Goal: Task Accomplishment & Management: Manage account settings

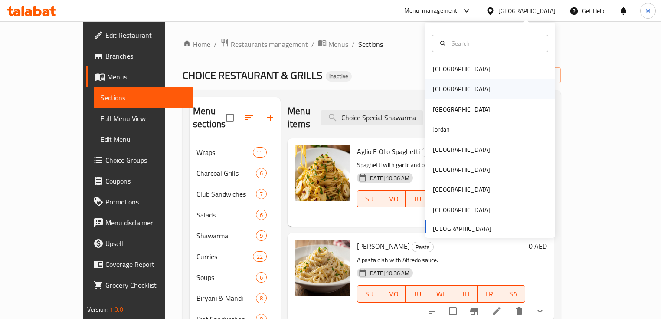
click at [441, 95] on div "[GEOGRAPHIC_DATA]" at bounding box center [461, 89] width 71 height 20
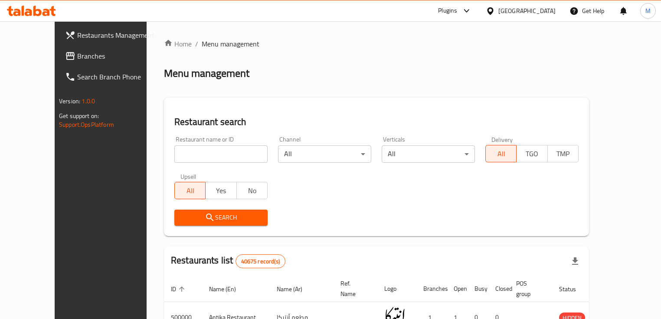
click at [55, 56] on div "Restaurants Management Branches Search Branch Phone Version: 1.0.0 Get support …" at bounding box center [330, 307] width 551 height 572
click at [77, 56] on span "Branches" at bounding box center [117, 56] width 81 height 10
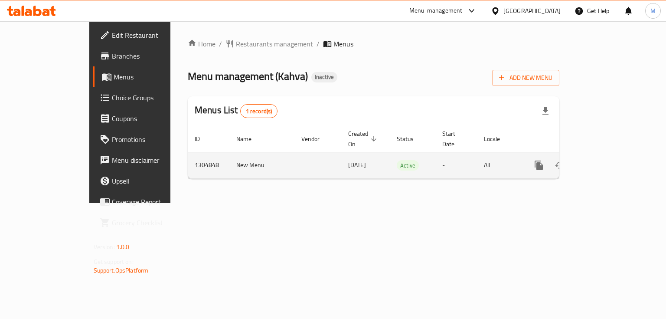
click at [607, 160] on icon "enhanced table" at bounding box center [601, 165] width 10 height 10
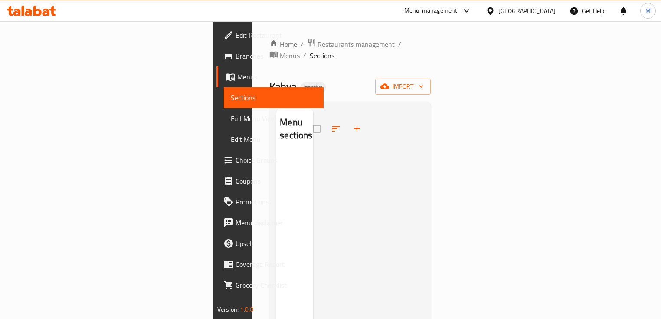
click at [235, 36] on span "Edit Restaurant" at bounding box center [275, 35] width 81 height 10
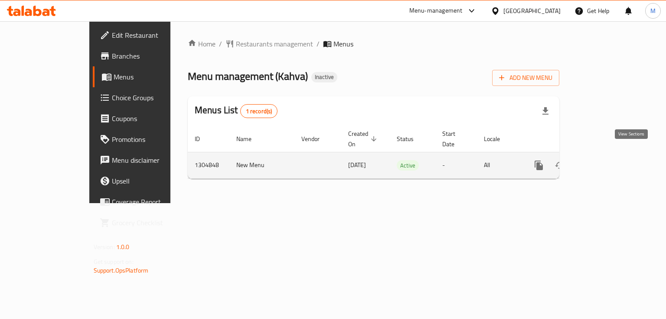
click at [607, 160] on icon "enhanced table" at bounding box center [601, 165] width 10 height 10
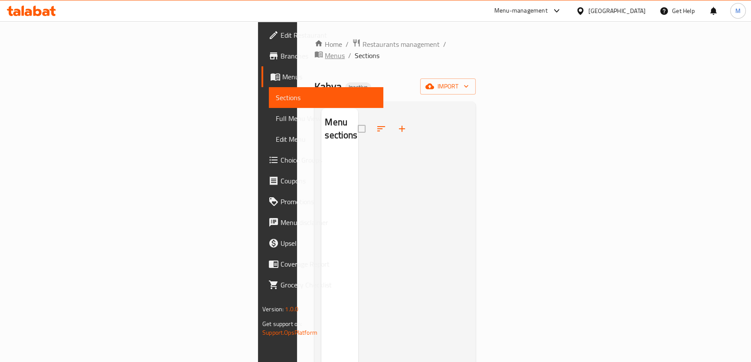
click at [325, 50] on span "Menus" at bounding box center [335, 55] width 20 height 10
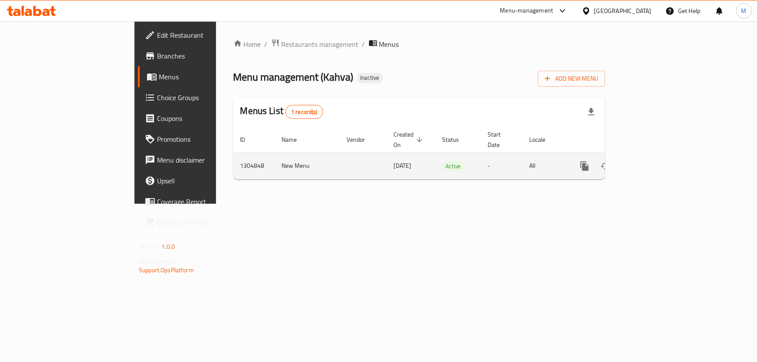
click at [233, 156] on td "1304848" at bounding box center [254, 166] width 42 height 26
copy td "1304848"
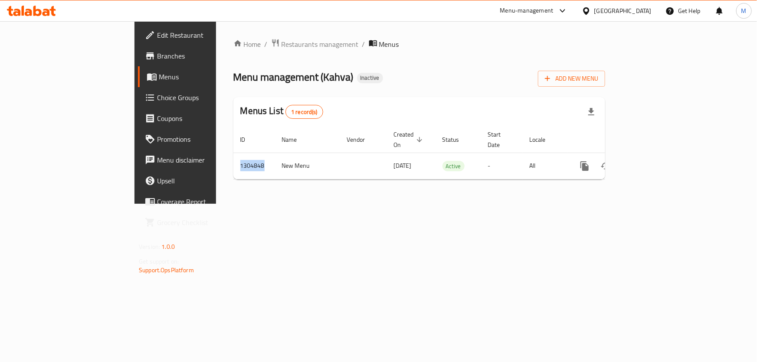
click at [25, 13] on icon at bounding box center [28, 12] width 7 height 7
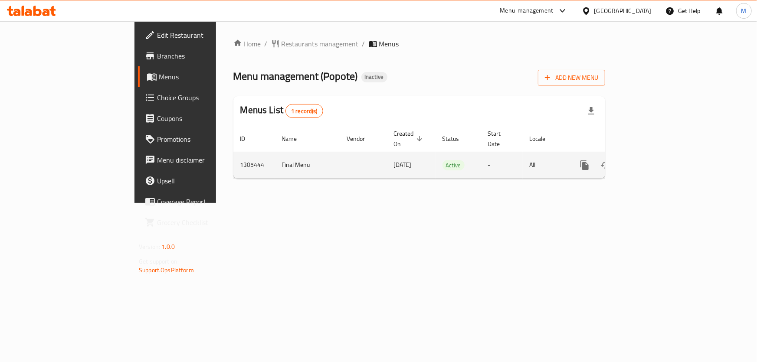
click at [652, 160] on icon "enhanced table" at bounding box center [647, 165] width 10 height 10
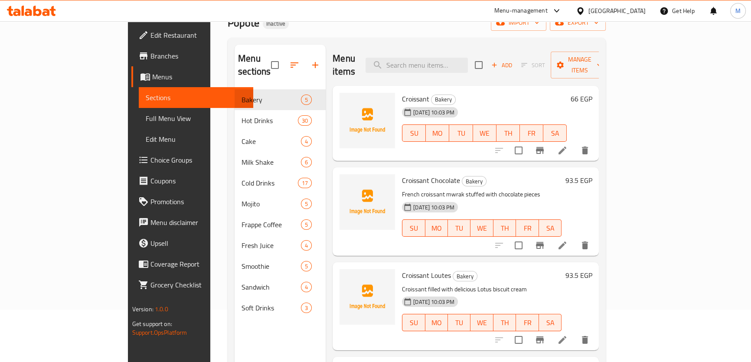
scroll to position [121, 0]
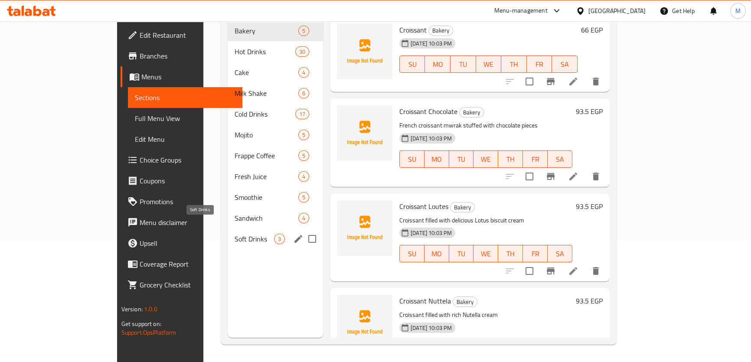
click at [235, 234] on span "Soft Drinks" at bounding box center [254, 239] width 39 height 10
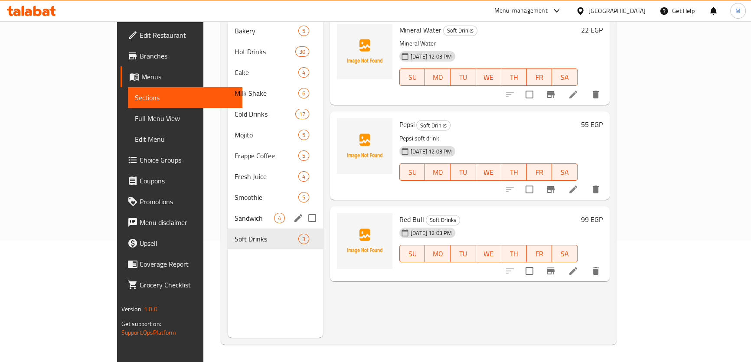
click at [228, 208] on div "Sandwich 4" at bounding box center [275, 218] width 95 height 21
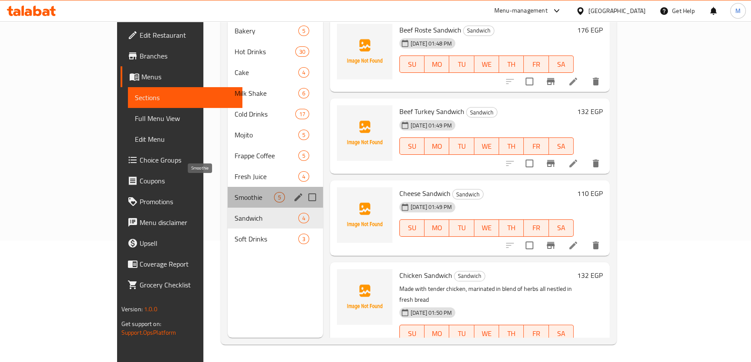
click at [235, 192] on span "Smoothie" at bounding box center [254, 197] width 39 height 10
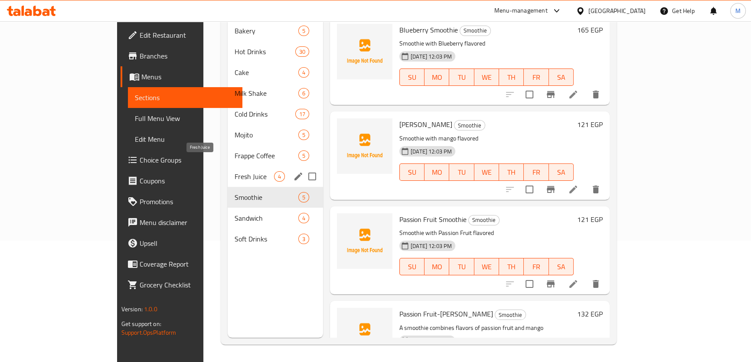
click at [235, 171] on span "Fresh Juice" at bounding box center [254, 176] width 39 height 10
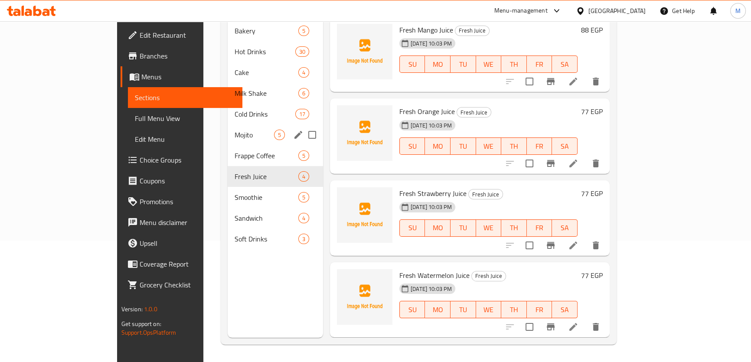
click at [228, 127] on div "Mojito 5" at bounding box center [275, 134] width 95 height 21
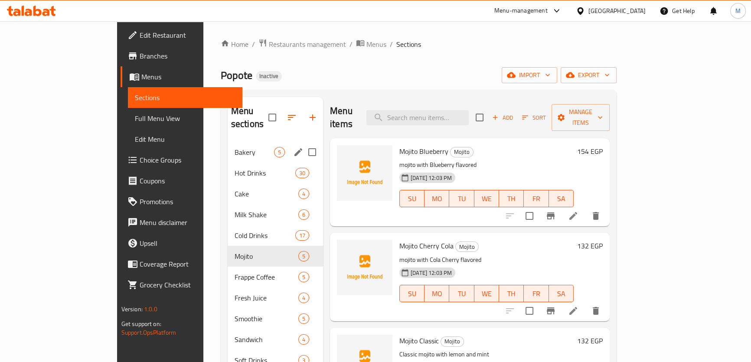
click at [235, 147] on span "Bakery" at bounding box center [254, 152] width 39 height 10
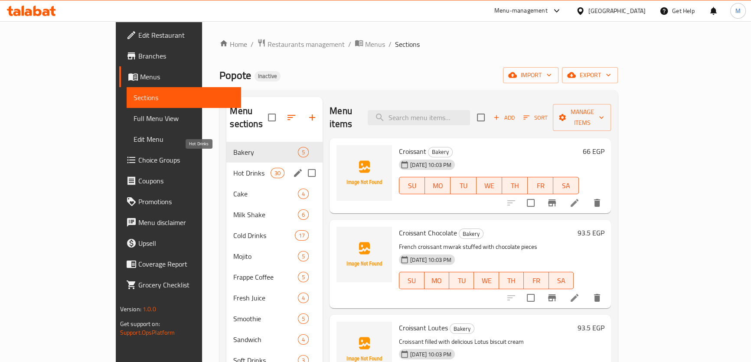
click at [233, 168] on span "Hot Drinks" at bounding box center [251, 173] width 37 height 10
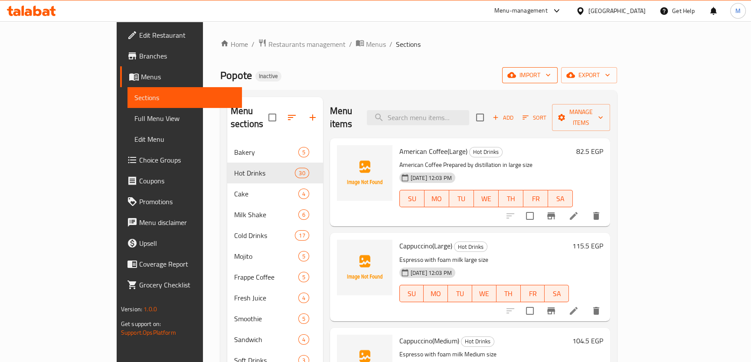
click at [551, 78] on span "import" at bounding box center [530, 75] width 42 height 11
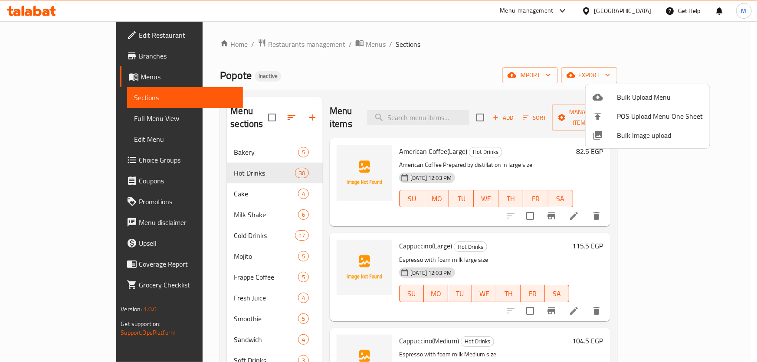
click at [647, 143] on li "Bulk Image upload" at bounding box center [647, 135] width 124 height 19
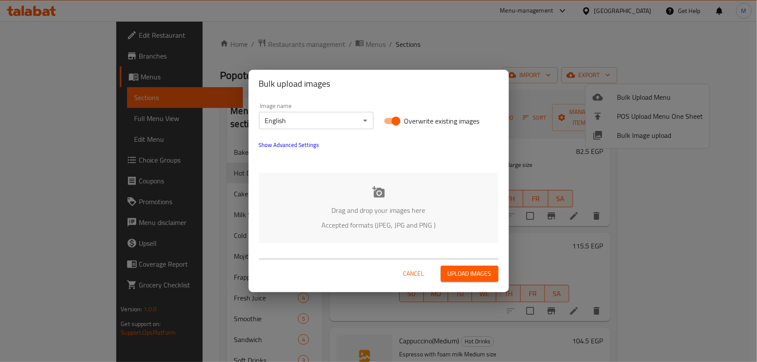
click at [397, 126] on input "Overwrite existing images" at bounding box center [395, 121] width 49 height 16
checkbox input "false"
click at [394, 200] on div "Drag and drop your images here Accepted formats (JPEG, JPG and PNG )" at bounding box center [378, 208] width 239 height 71
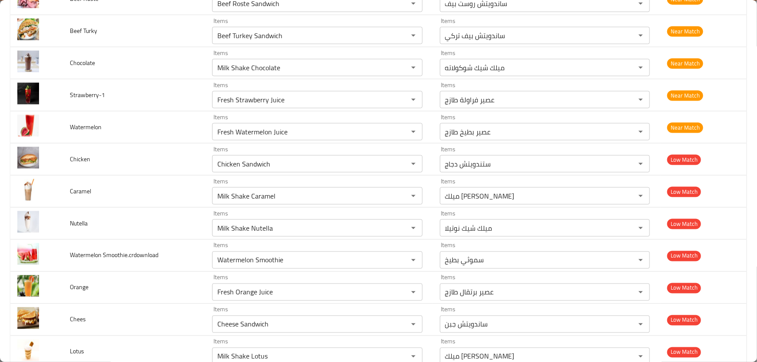
scroll to position [2445, 0]
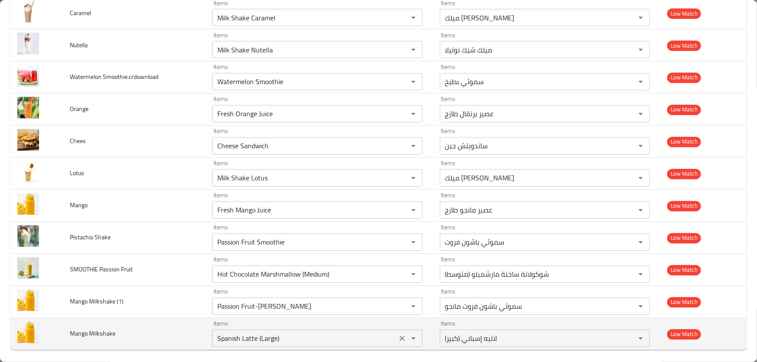
click at [291, 333] on Milkshake "Spanish Latte (Large)" at bounding box center [304, 339] width 179 height 12
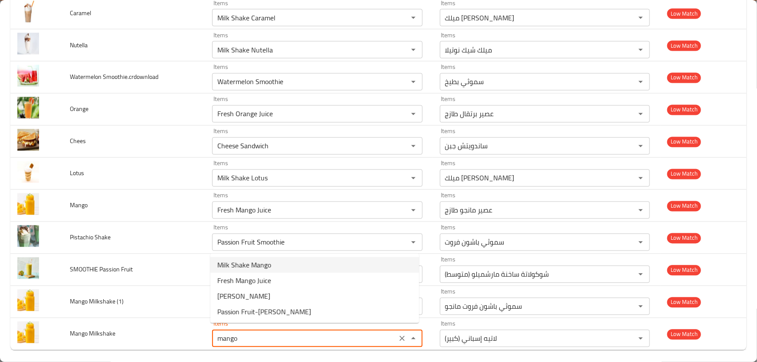
click at [271, 264] on Milkshake-option-0 "Milk Shake Mango" at bounding box center [314, 265] width 209 height 16
type Milkshake "Milk Shake Mango"
type Milkshake-ar "ميلك شيك مانجو"
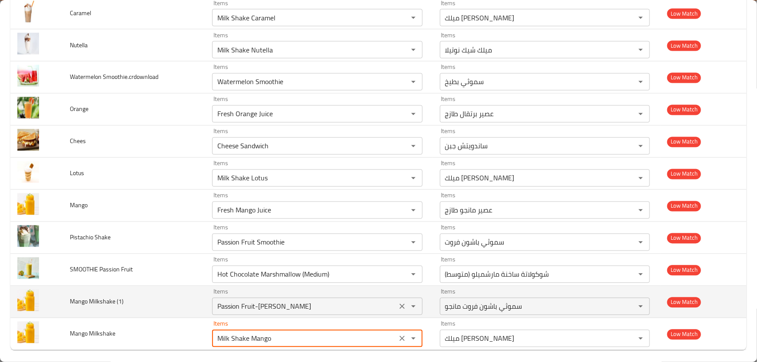
click at [399, 304] on icon "Clear" at bounding box center [401, 306] width 5 height 5
type Milkshake "Milk Shake Mango"
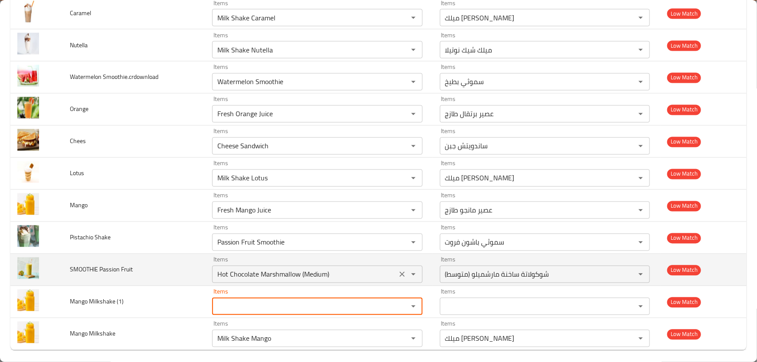
click at [347, 270] on Fruit "Hot Chocolate Marshmallow (Medium)" at bounding box center [304, 274] width 179 height 12
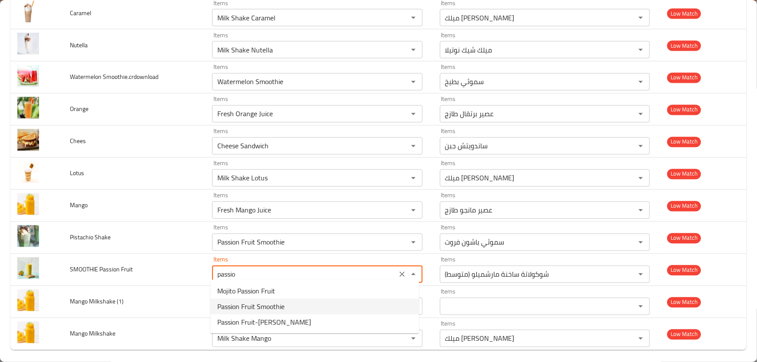
click at [246, 311] on span "Passion Fruit Smoothie" at bounding box center [250, 306] width 67 height 10
type Fruit "Passion Fruit Smoothie"
type Fruit-ar "سموثي باشون فروت"
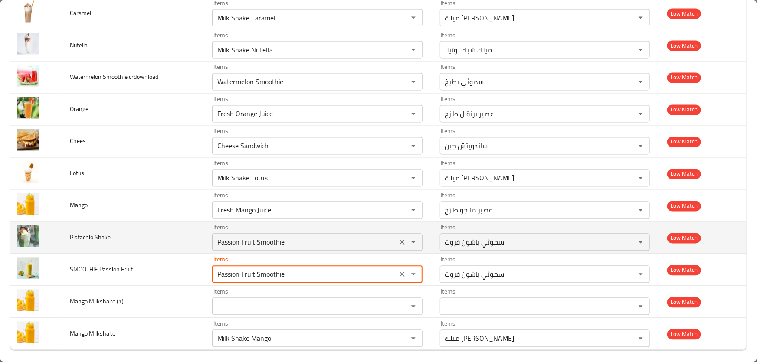
type Fruit "Passion Fruit Smoothie"
click at [299, 239] on Shake "Passion Fruit Smoothie" at bounding box center [304, 242] width 179 height 12
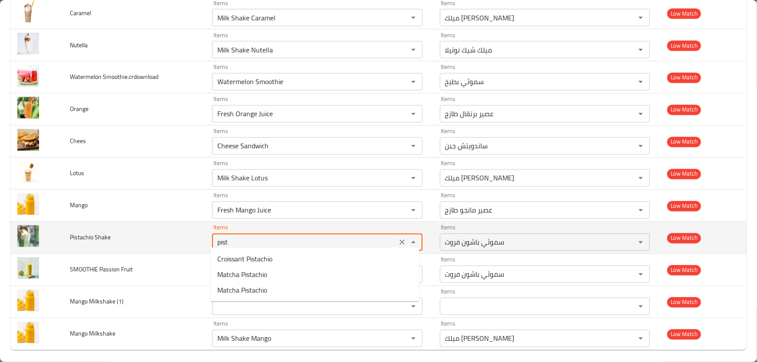
type Shake "pista"
drag, startPoint x: 251, startPoint y: 233, endPoint x: 190, endPoint y: 225, distance: 61.2
click at [190, 225] on tr "Pistachio Shake Items pista Items Items سموثي باشون فروت Items Low Match" at bounding box center [378, 238] width 736 height 32
click at [399, 239] on icon "Clear" at bounding box center [402, 242] width 9 height 9
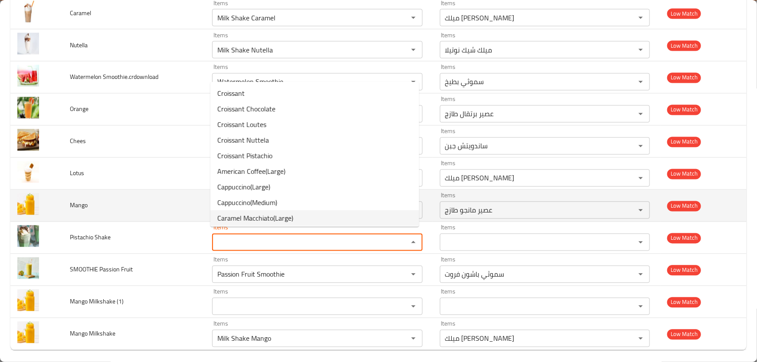
click at [169, 206] on td "Mango" at bounding box center [134, 206] width 142 height 32
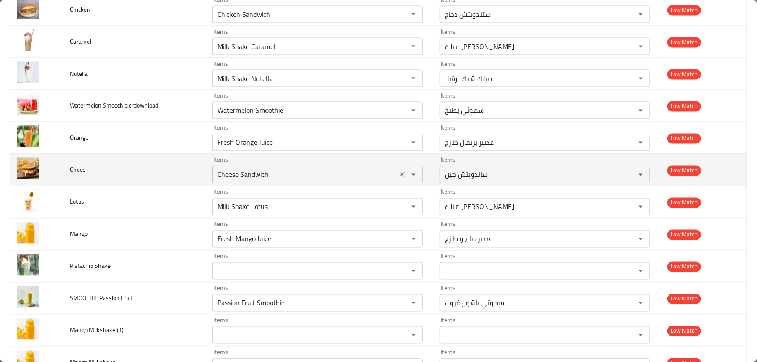
scroll to position [2406, 0]
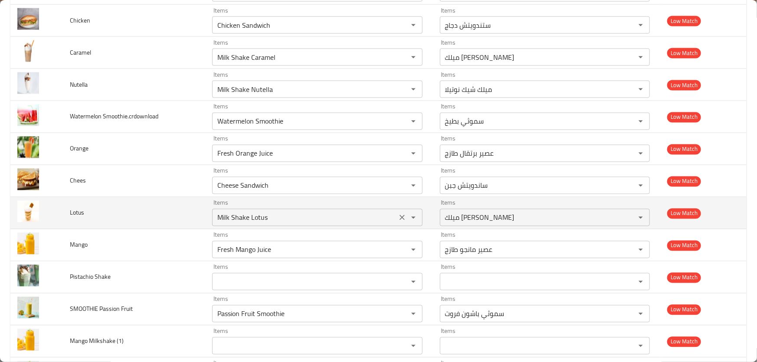
click at [284, 213] on input "Milk Shake Lotus" at bounding box center [304, 218] width 179 height 12
type input "Milk Shake Lotus"
click at [80, 208] on span "Lotus" at bounding box center [77, 212] width 14 height 11
copy span "Lotus"
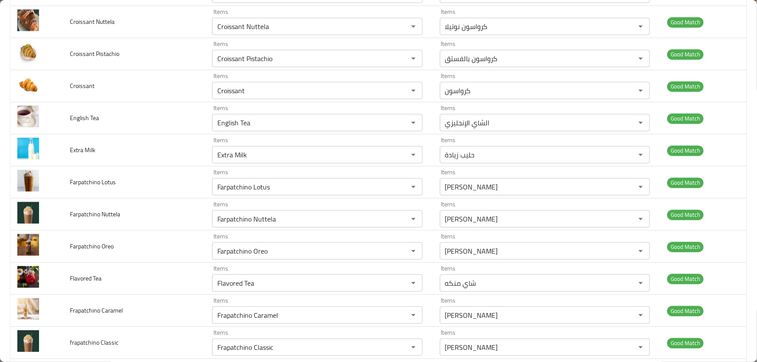
scroll to position [2432, 0]
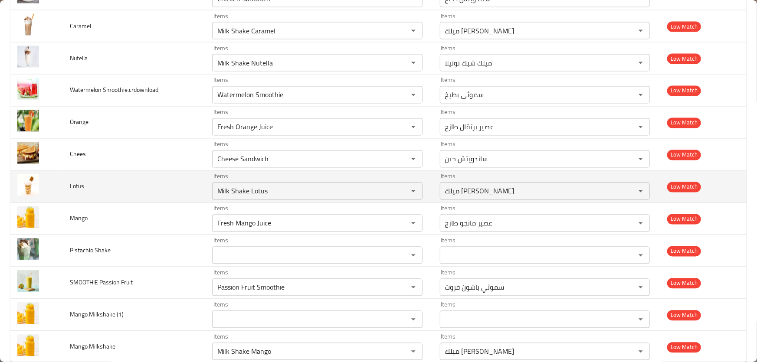
click at [199, 183] on td "Lotus" at bounding box center [134, 187] width 142 height 32
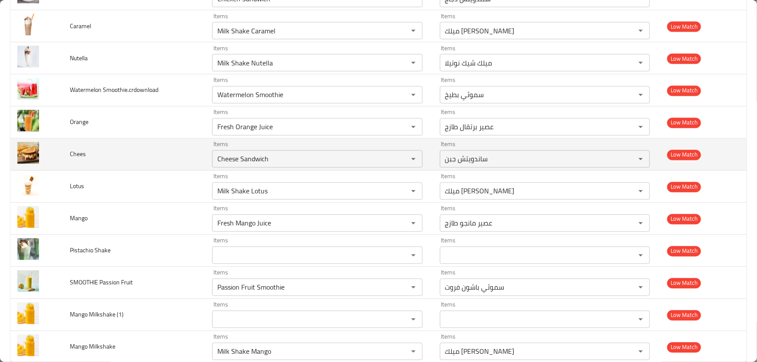
click at [157, 150] on td "Chees" at bounding box center [134, 155] width 142 height 32
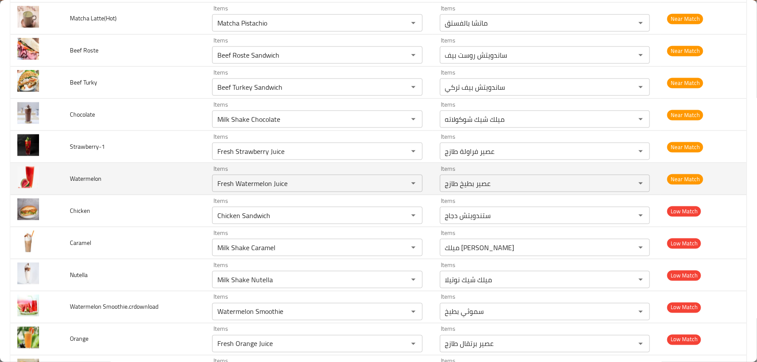
scroll to position [2157, 0]
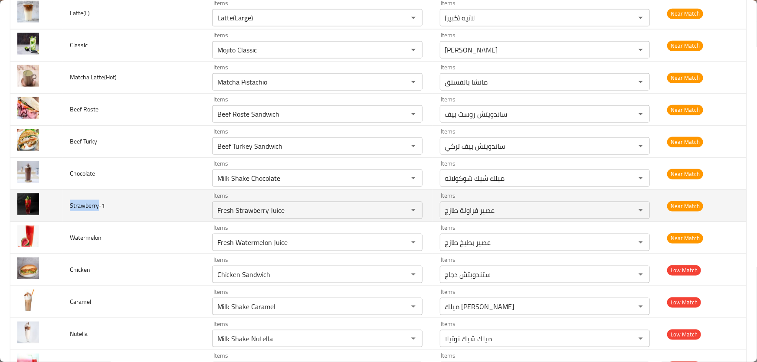
drag, startPoint x: 88, startPoint y: 201, endPoint x: 97, endPoint y: 202, distance: 8.4
click at [97, 202] on td "Strawberry-1" at bounding box center [134, 206] width 142 height 32
copy span "Strawberry"
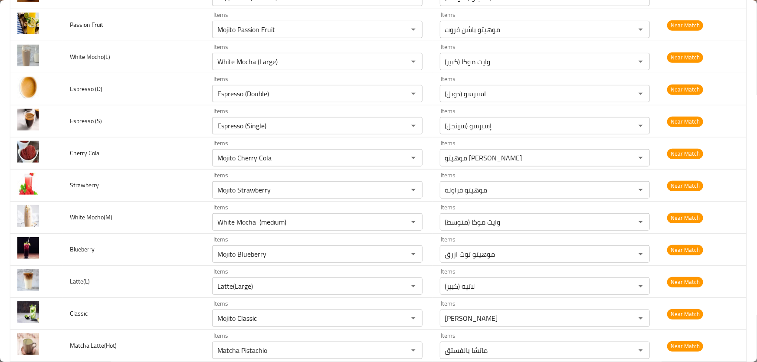
scroll to position [2177, 0]
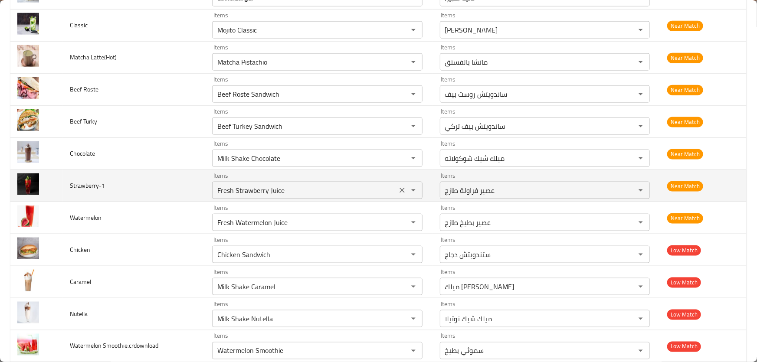
click at [303, 185] on input "Fresh Strawberry Juice" at bounding box center [304, 190] width 179 height 12
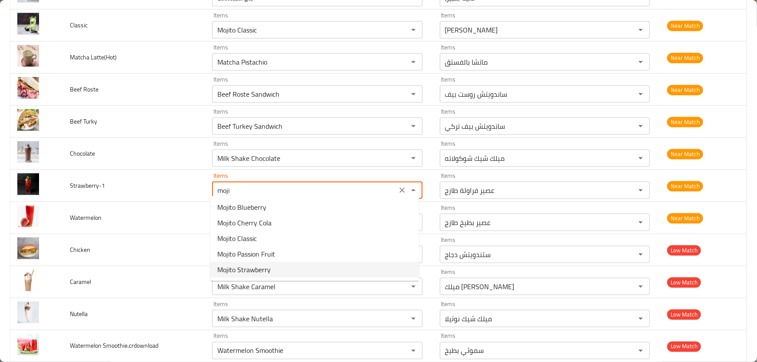
click at [264, 268] on span "Mojito Strawberry" at bounding box center [243, 269] width 53 height 10
type input "Mojito Strawberry"
type input "موهيتو فراولة"
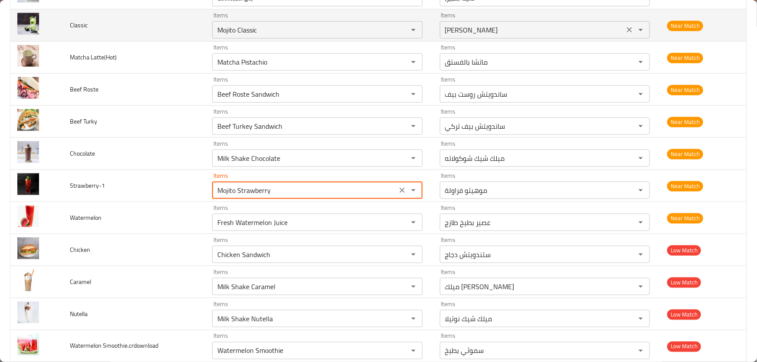
type input "Mojito Strawberry"
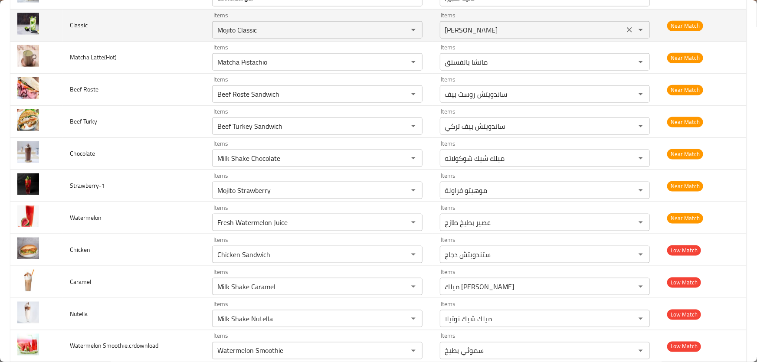
scroll to position [1888, 0]
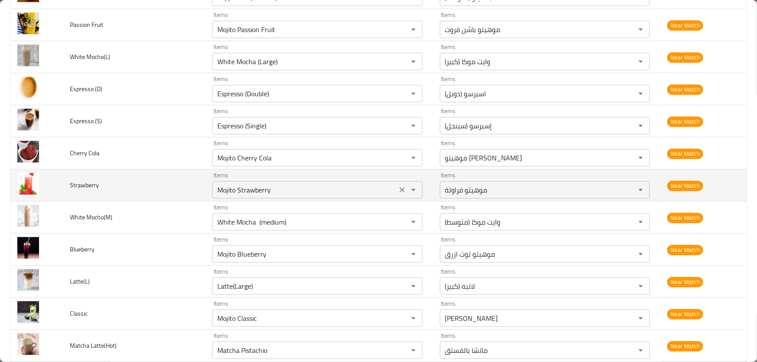
click at [276, 189] on input "Mojito Strawberry" at bounding box center [304, 190] width 179 height 12
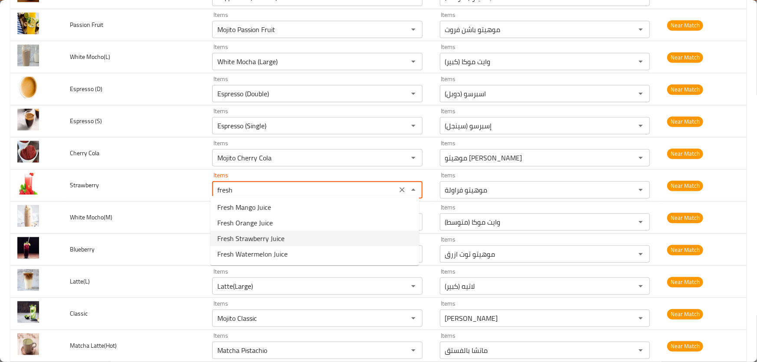
click at [270, 245] on li "Fresh Strawberry Juice" at bounding box center [314, 239] width 209 height 16
type input "Fresh Strawberry Juice"
type input "عصير فراولة طازج"
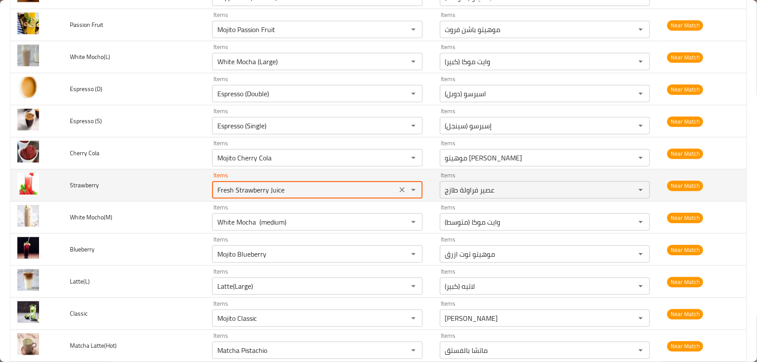
type input "Fresh Strawberry Juice"
click at [144, 179] on td "Strawberry" at bounding box center [134, 186] width 142 height 32
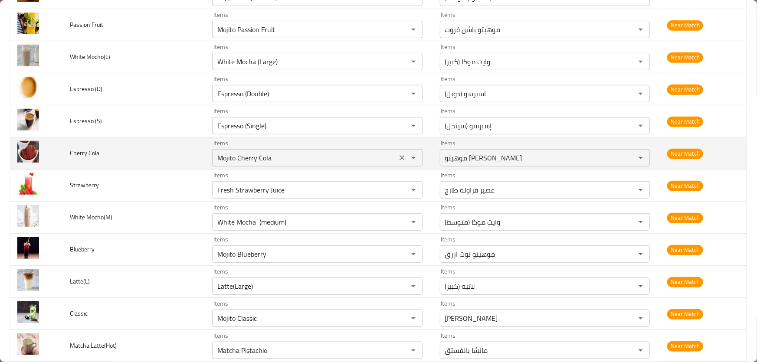
click at [312, 157] on Cola "Mojito Cherry Cola" at bounding box center [304, 158] width 179 height 12
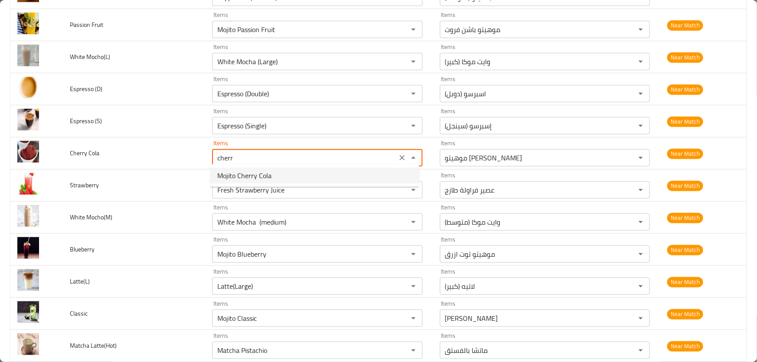
click at [276, 173] on Cola-option-0 "Mojito Cherry Cola" at bounding box center [314, 176] width 209 height 16
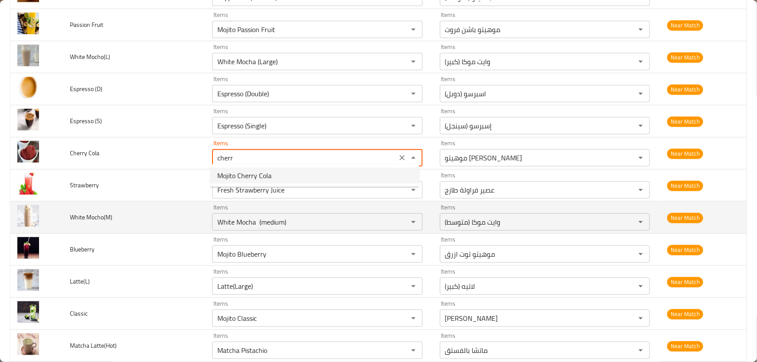
type Cola "Mojito Cherry Cola"
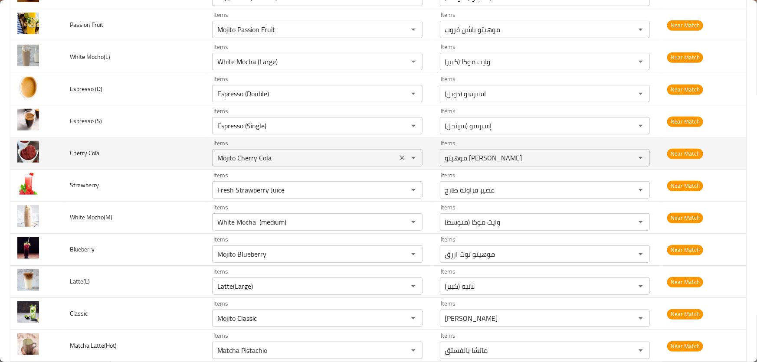
click at [398, 154] on icon "Clear" at bounding box center [402, 157] width 9 height 9
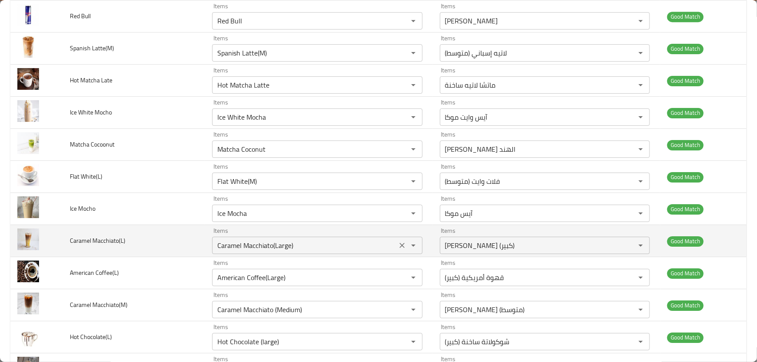
scroll to position [1415, 0]
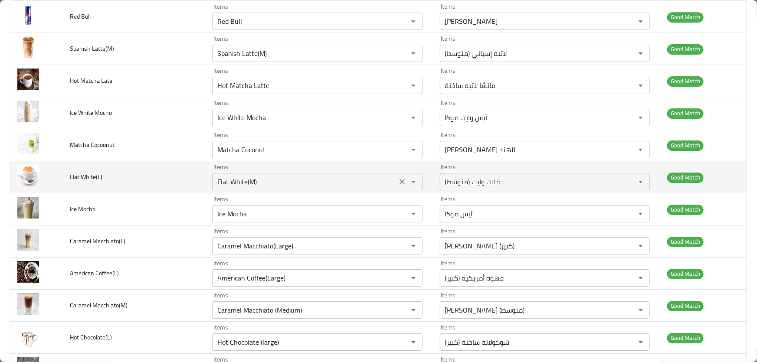
click at [287, 176] on White\(L\) "Flat White(M)" at bounding box center [304, 182] width 179 height 12
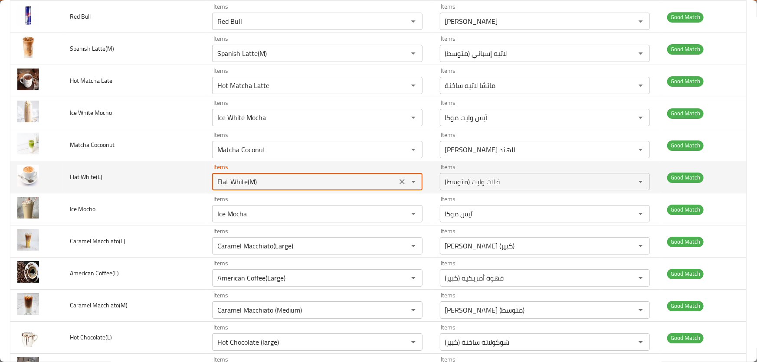
click at [288, 179] on White\(L\) "Flat White(M)" at bounding box center [304, 182] width 179 height 12
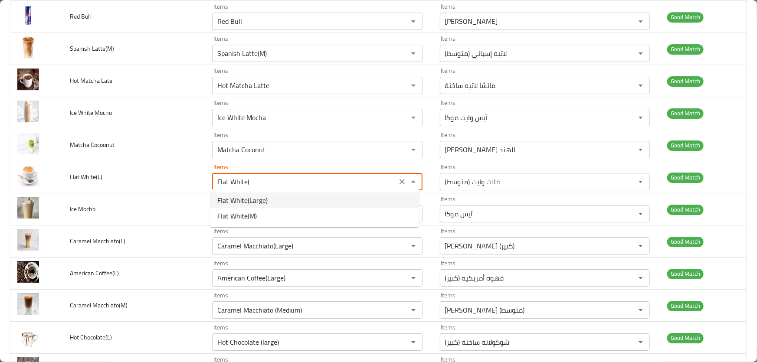
click at [259, 199] on span "Flat White(Large)" at bounding box center [242, 200] width 50 height 10
type White\(L\) "Flat White(Large)"
type White\(L\)-ar "فلات وايت (كبير)"
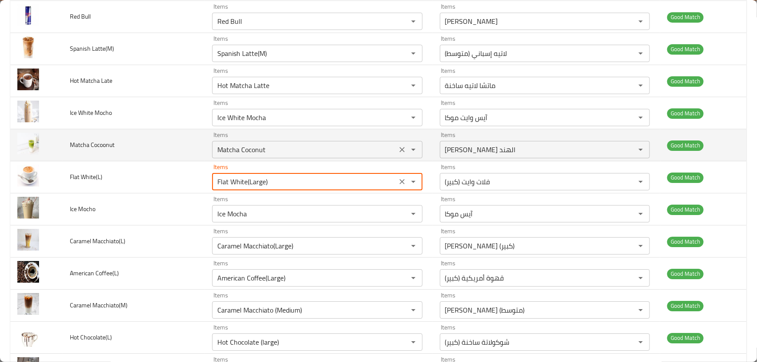
type White\(L\) "Flat White(Large)"
click at [288, 144] on Cocoonut "Matcha Coconut" at bounding box center [304, 150] width 179 height 12
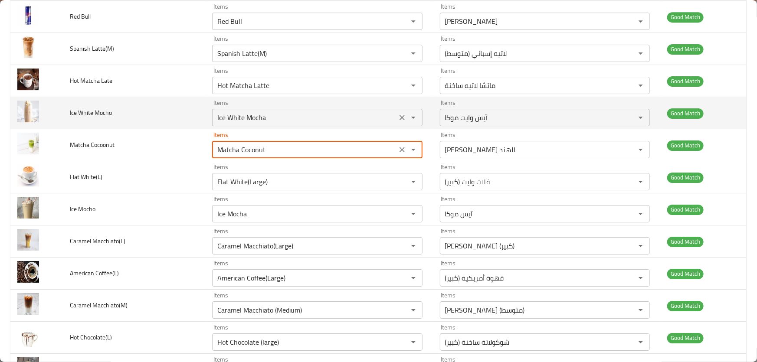
click at [289, 114] on Mocho "Ice White Mocha" at bounding box center [304, 117] width 179 height 12
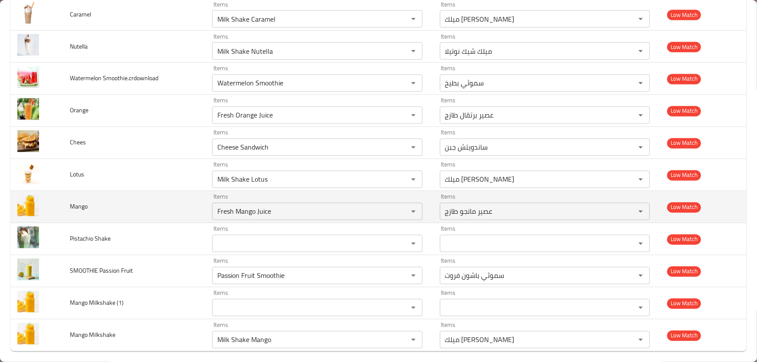
scroll to position [2445, 0]
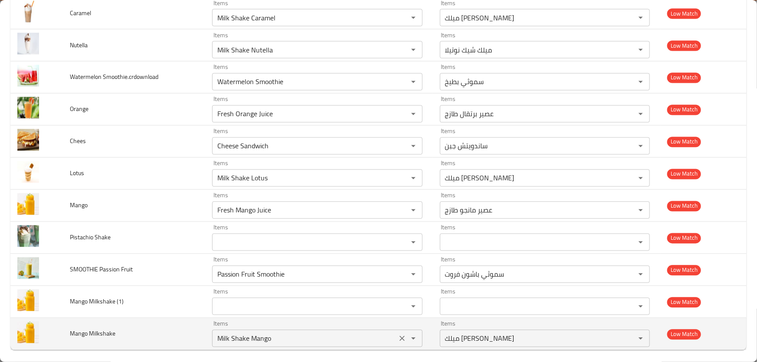
click at [398, 334] on icon "Clear" at bounding box center [402, 338] width 9 height 9
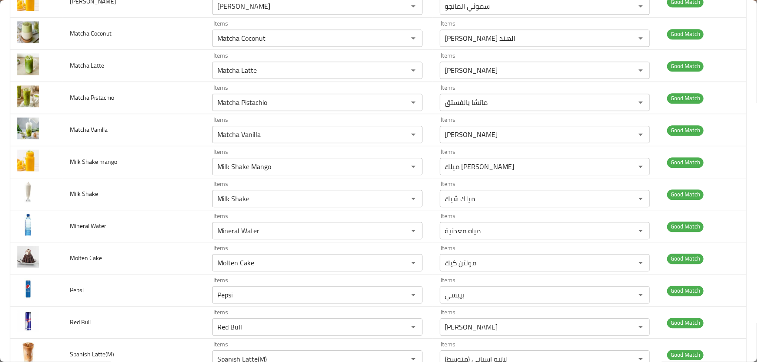
scroll to position [1105, 0]
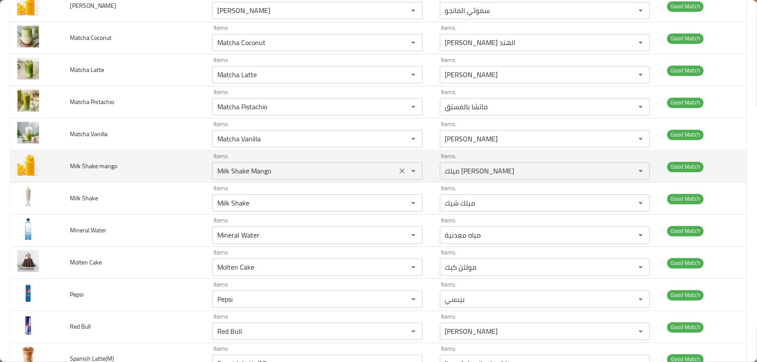
click at [305, 166] on mango "Milk Shake Mango" at bounding box center [304, 171] width 179 height 12
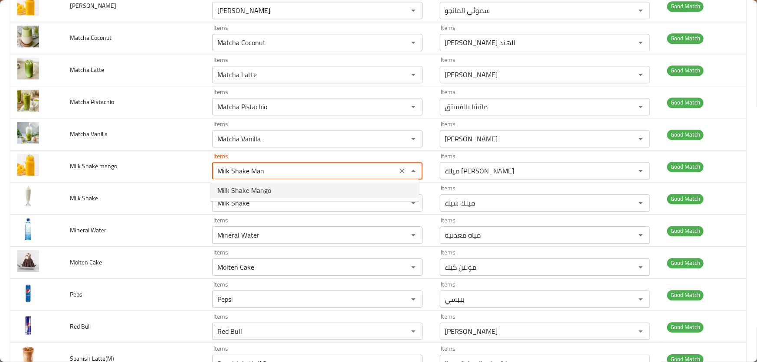
click at [297, 193] on mango-option-0 "Milk Shake Mango" at bounding box center [314, 191] width 209 height 16
type mango "Milk Shake Mango"
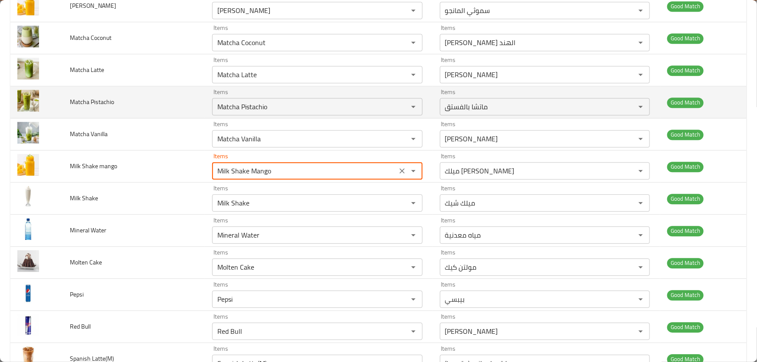
click at [107, 104] on span "Matcha Pistachio" at bounding box center [92, 101] width 44 height 11
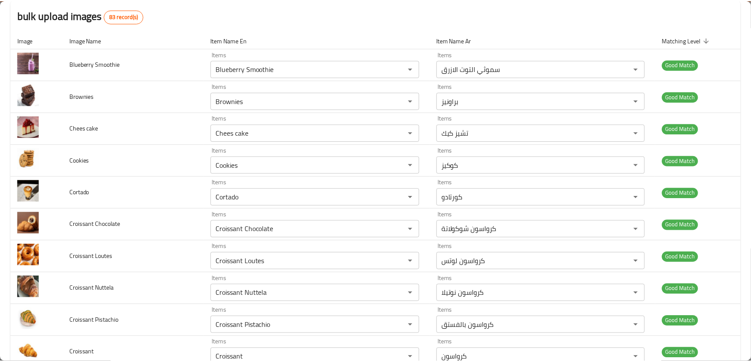
scroll to position [0, 0]
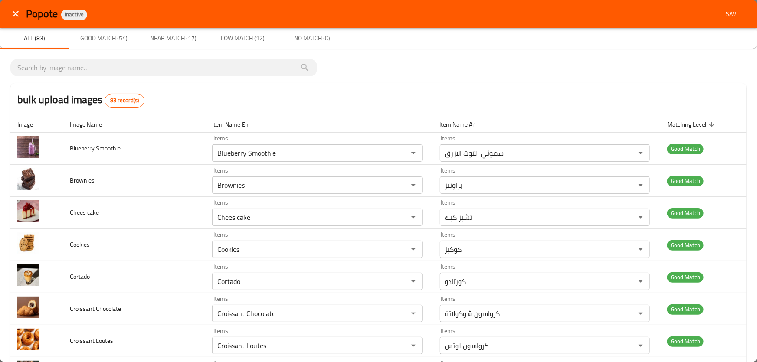
click at [723, 11] on span "Save" at bounding box center [732, 14] width 21 height 11
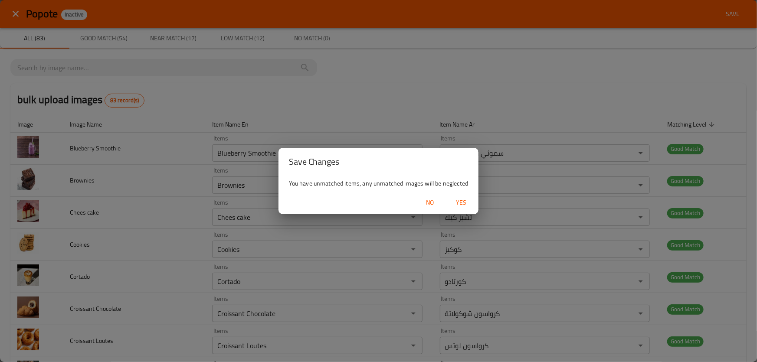
click at [458, 203] on span "Yes" at bounding box center [460, 202] width 21 height 11
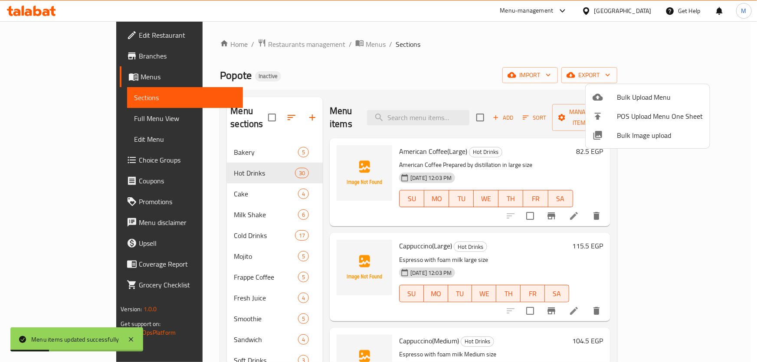
click at [173, 143] on div at bounding box center [378, 181] width 757 height 362
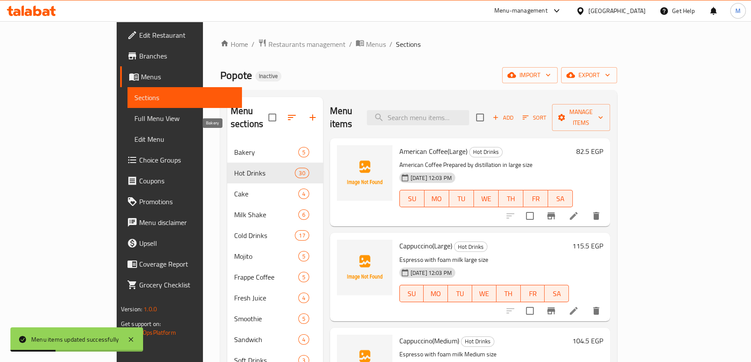
click at [234, 147] on span "Bakery" at bounding box center [266, 152] width 64 height 10
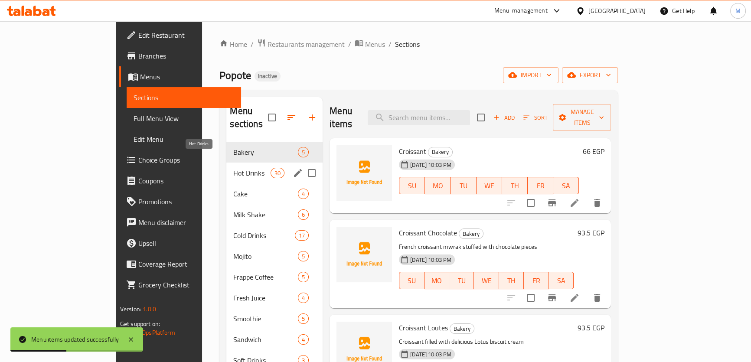
click at [233, 168] on span "Hot Drinks" at bounding box center [251, 173] width 37 height 10
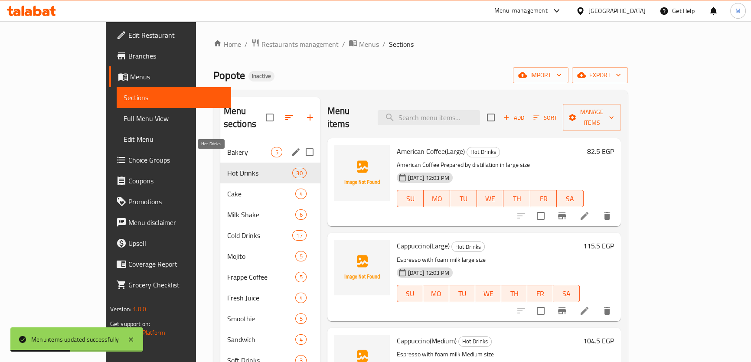
click at [227, 147] on span "Bakery" at bounding box center [249, 152] width 44 height 10
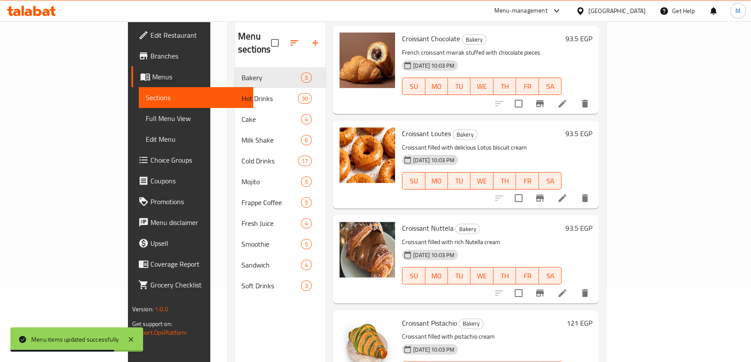
scroll to position [121, 0]
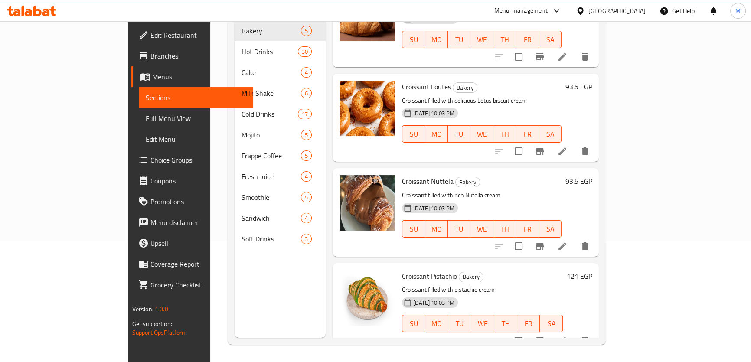
click at [402, 80] on span "Croissant Loutes" at bounding box center [426, 86] width 49 height 13
copy h6 "Croissant Loutes"
click at [235, 289] on div "Menu sections Bakery 5 Hot Drinks 30 Cake 4 Milk Shake 6 Cold Drinks 17 Mojito …" at bounding box center [280, 157] width 91 height 362
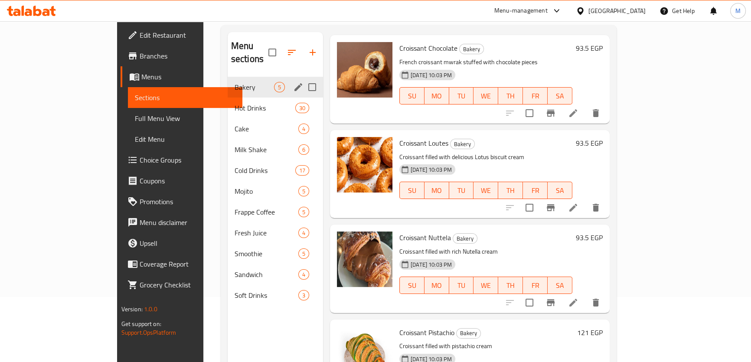
scroll to position [0, 0]
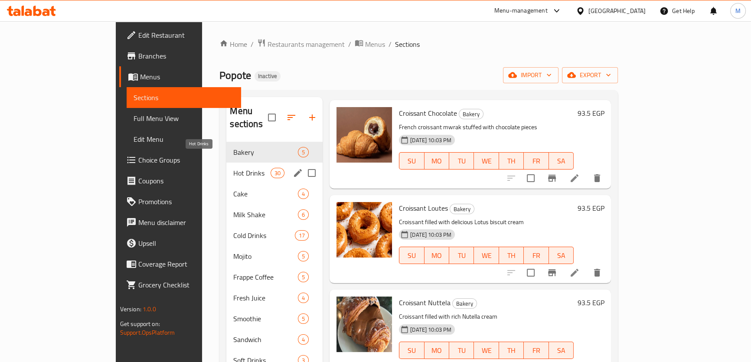
click at [233, 168] on span "Hot Drinks" at bounding box center [251, 173] width 37 height 10
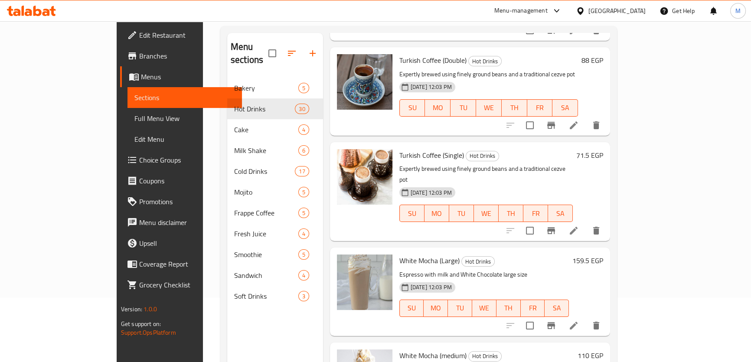
scroll to position [121, 0]
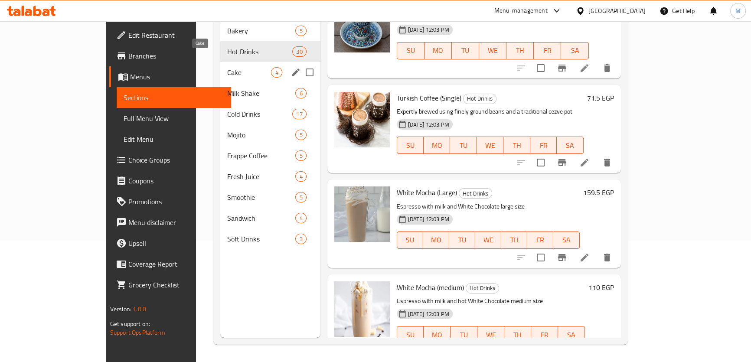
click at [227, 67] on span "Cake" at bounding box center [249, 72] width 44 height 10
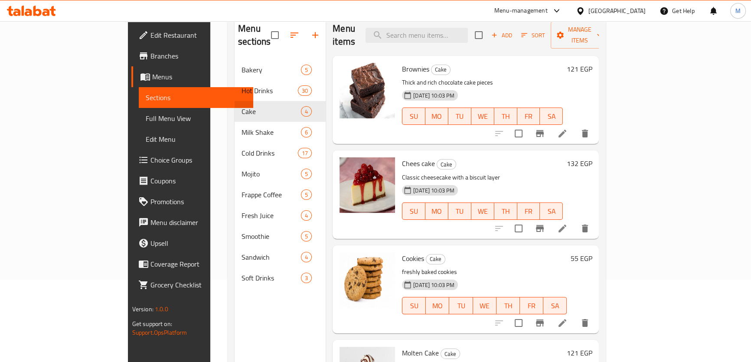
scroll to position [121, 0]
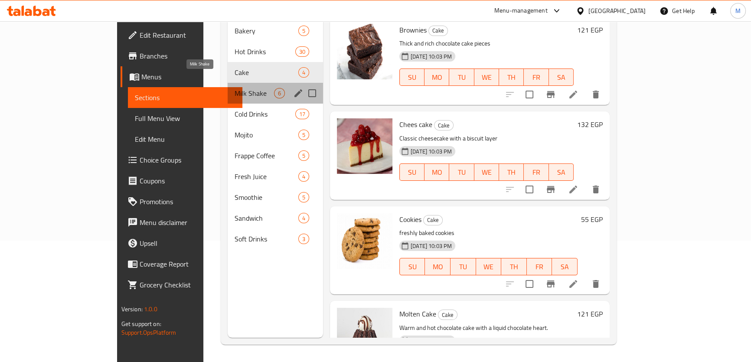
click at [235, 88] on span "Milk Shake" at bounding box center [254, 93] width 39 height 10
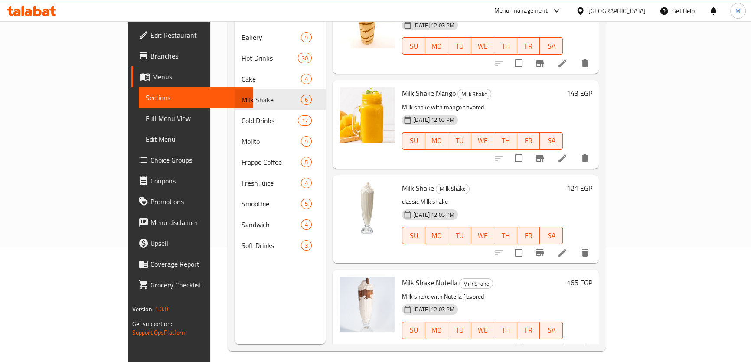
scroll to position [121, 0]
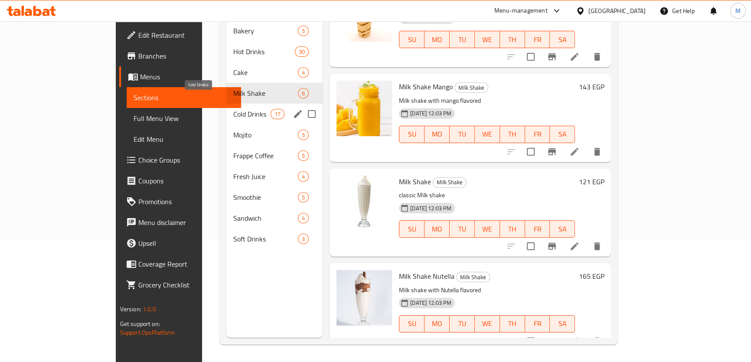
click at [233, 109] on span "Cold Drinks" at bounding box center [251, 114] width 37 height 10
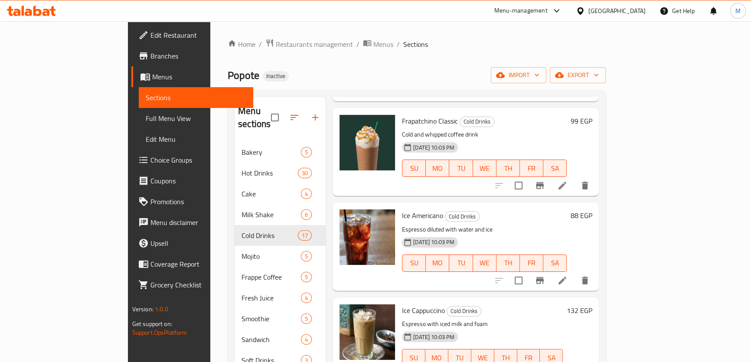
scroll to position [434, 0]
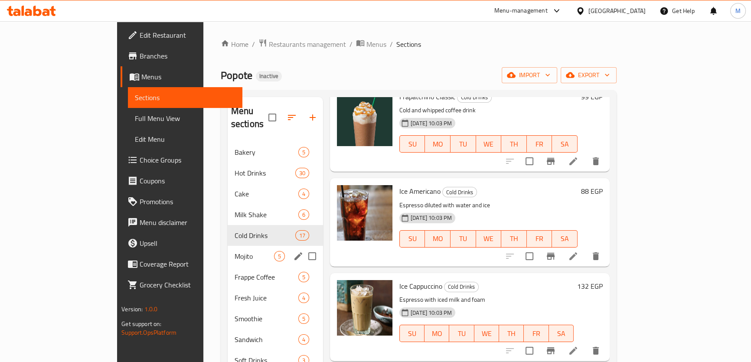
click at [228, 250] on div "Mojito 5" at bounding box center [275, 256] width 95 height 21
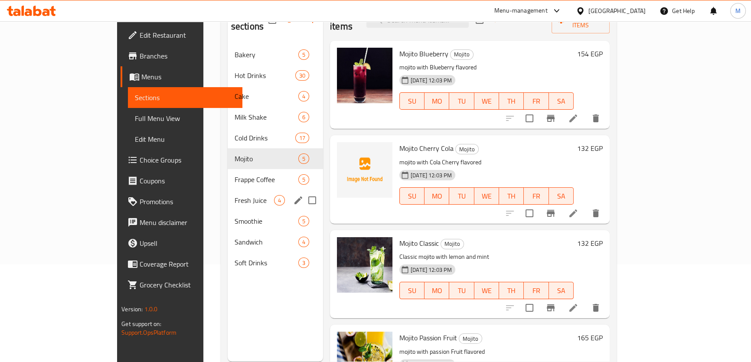
scroll to position [121, 0]
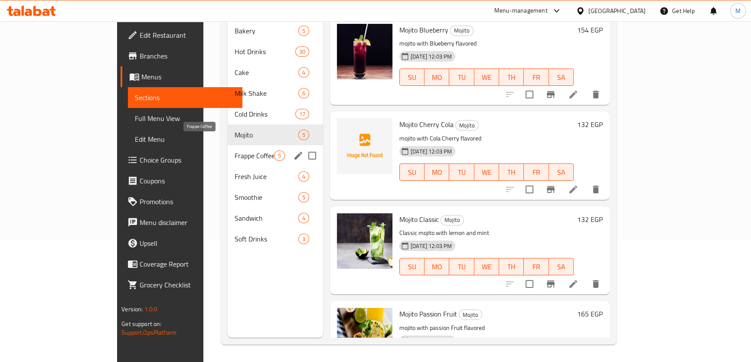
click at [235, 150] on span "Frappe Coffee" at bounding box center [254, 155] width 39 height 10
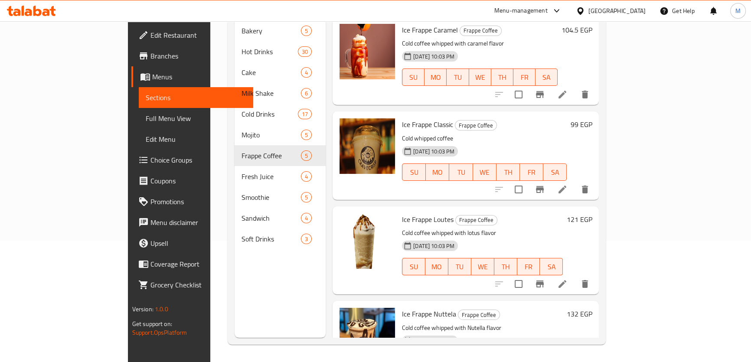
click at [402, 118] on span "Ice Frappe Classic" at bounding box center [427, 124] width 51 height 13
copy h6 "Ice Frappe Classic"
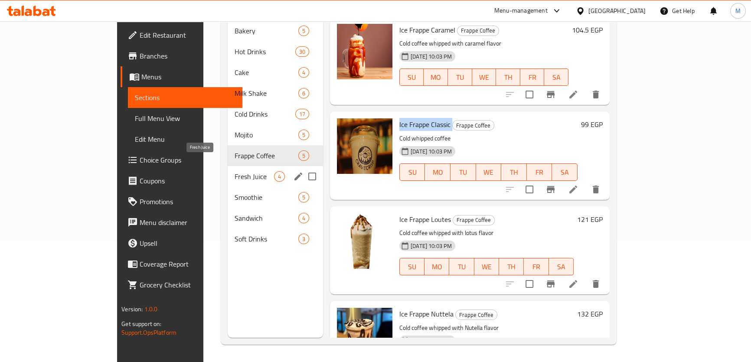
click at [235, 171] on span "Fresh Juice" at bounding box center [254, 176] width 39 height 10
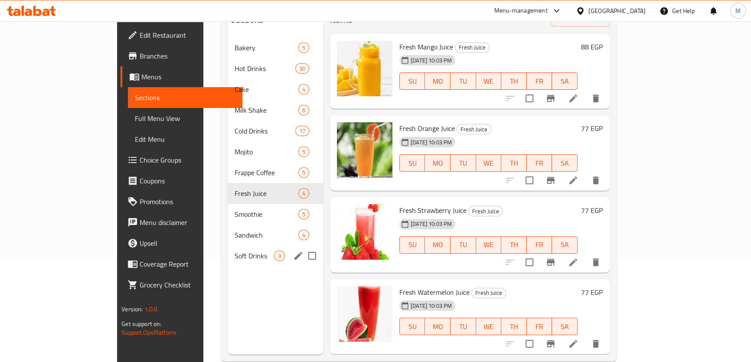
scroll to position [82, 0]
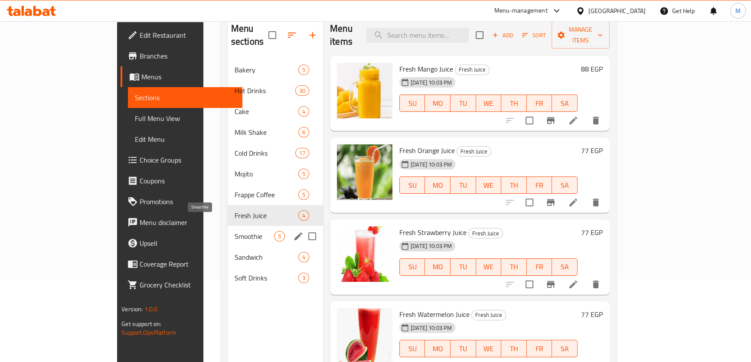
click at [235, 231] on span "Smoothie" at bounding box center [254, 236] width 39 height 10
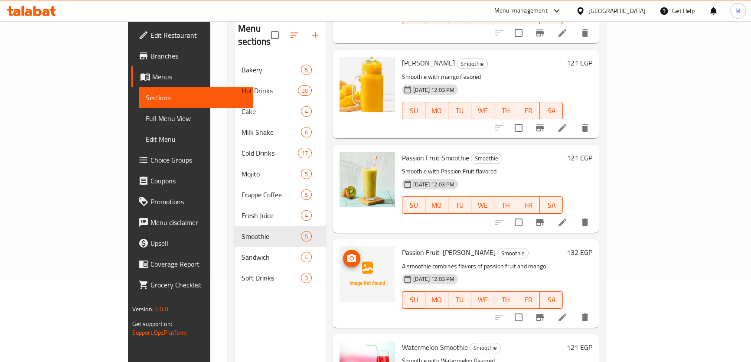
scroll to position [133, 0]
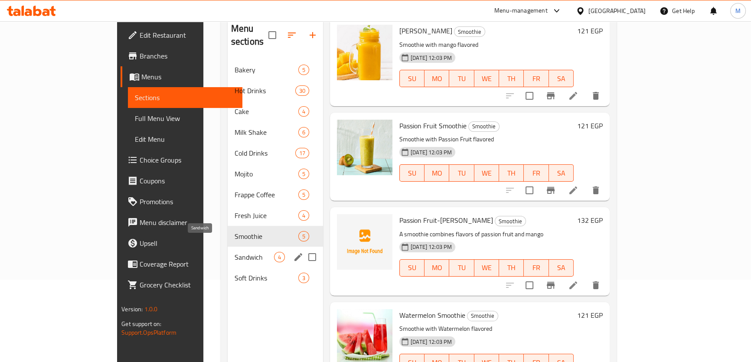
click at [235, 252] on span "Sandwich" at bounding box center [254, 257] width 39 height 10
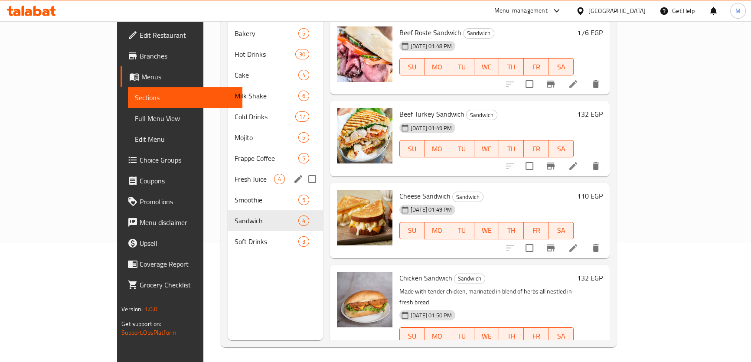
scroll to position [121, 0]
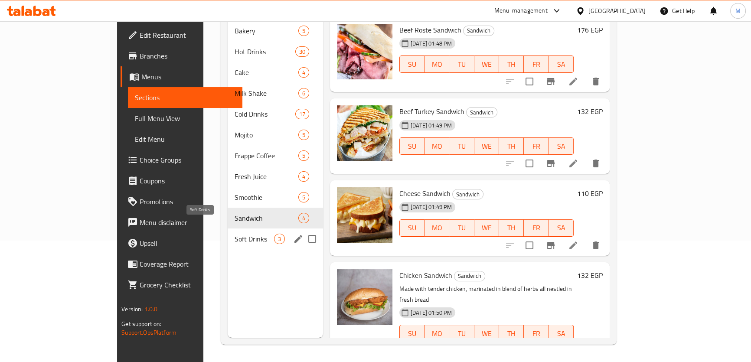
click at [235, 234] on span "Soft Drinks" at bounding box center [254, 239] width 39 height 10
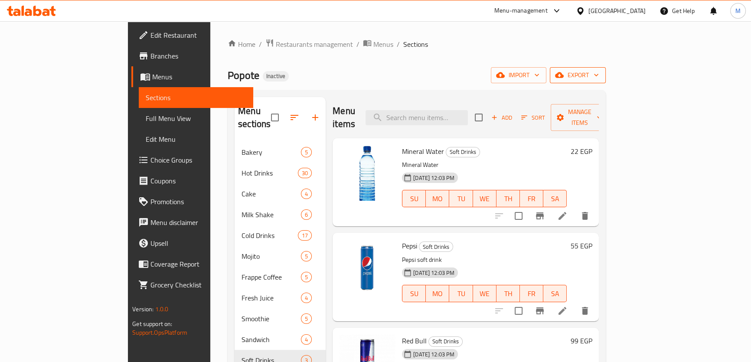
click at [599, 75] on span "export" at bounding box center [578, 75] width 42 height 11
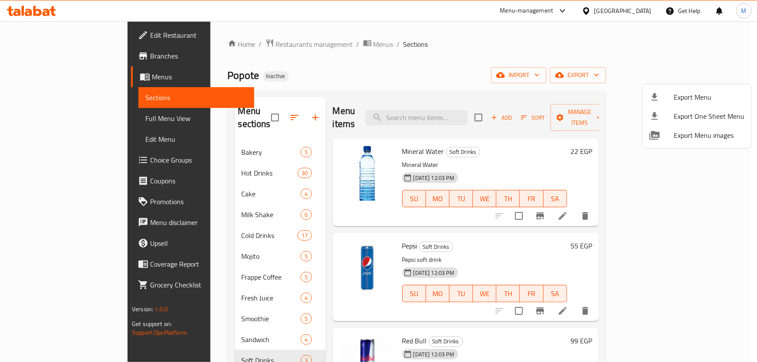
click at [701, 99] on span "Export Menu" at bounding box center [708, 97] width 71 height 10
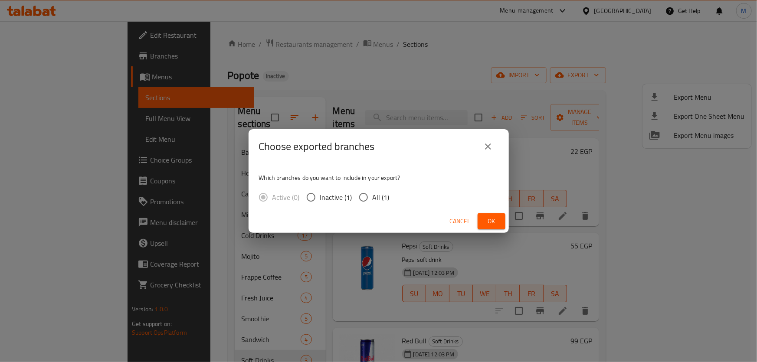
click at [375, 202] on span "All (1)" at bounding box center [380, 197] width 17 height 10
click at [372, 202] on input "All (1)" at bounding box center [363, 197] width 18 height 18
radio input "true"
click at [493, 216] on span "Ok" at bounding box center [491, 221] width 14 height 11
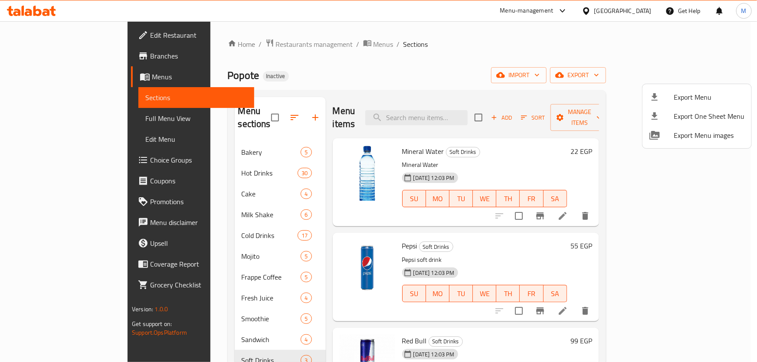
click at [574, 46] on div at bounding box center [378, 181] width 757 height 362
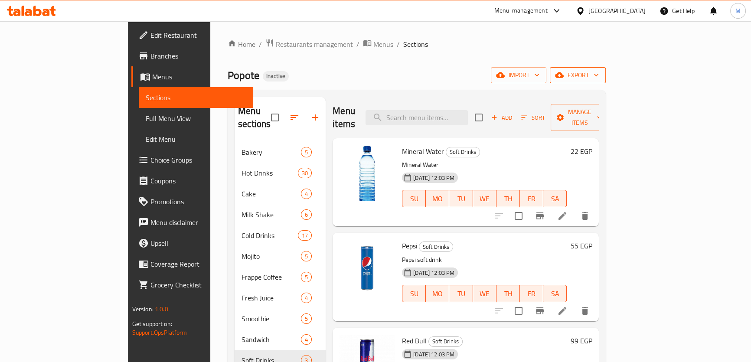
click at [599, 78] on span "export" at bounding box center [578, 75] width 42 height 11
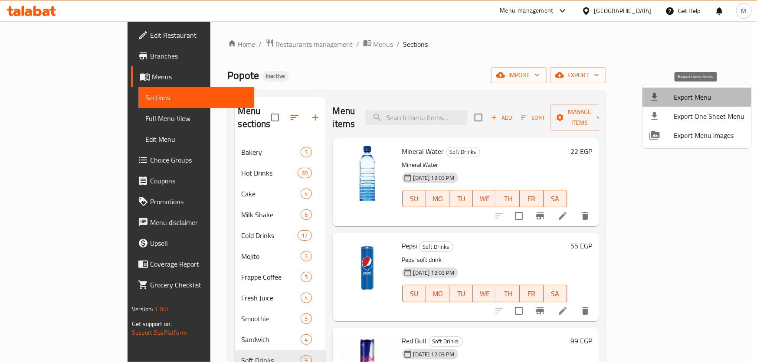
click at [715, 98] on span "Export Menu" at bounding box center [708, 97] width 71 height 10
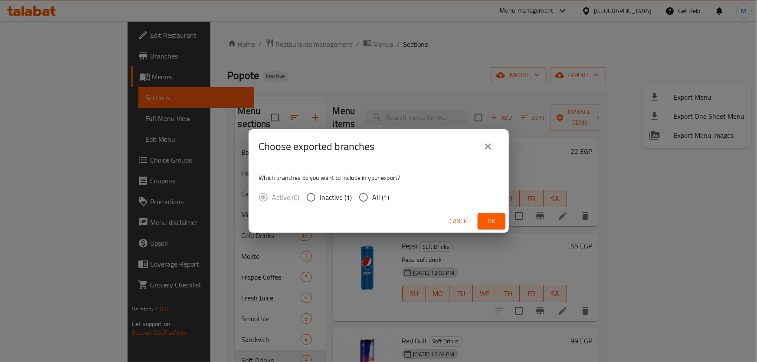
click at [364, 199] on input "All (1)" at bounding box center [363, 197] width 18 height 18
radio input "true"
click at [500, 220] on button "Ok" at bounding box center [491, 221] width 28 height 16
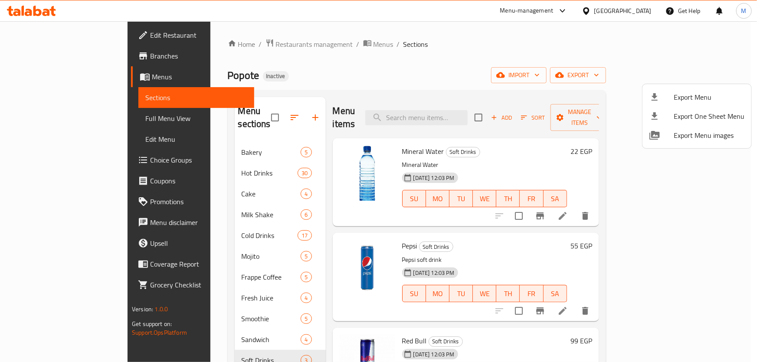
click at [407, 61] on div at bounding box center [378, 181] width 757 height 362
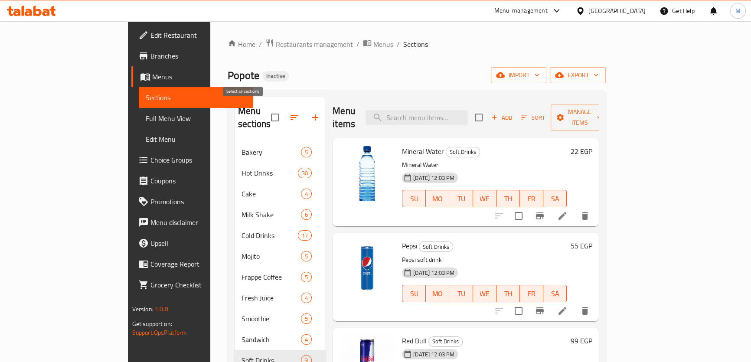
click at [266, 113] on input "checkbox" at bounding box center [275, 117] width 18 height 18
checkbox input "true"
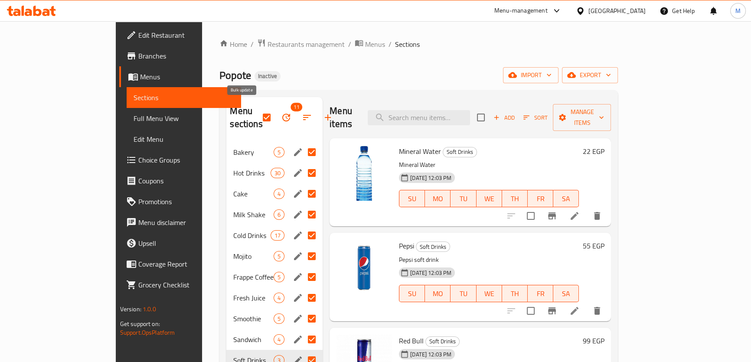
click at [281, 112] on icon "button" at bounding box center [286, 117] width 10 height 10
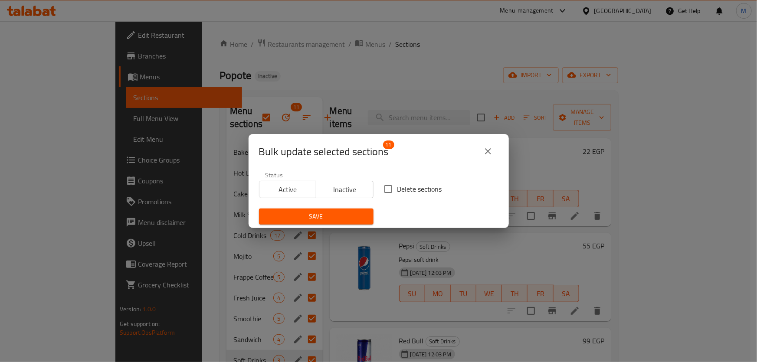
click at [385, 187] on input "Delete sections" at bounding box center [388, 189] width 18 height 18
checkbox input "true"
click at [350, 213] on span "Save" at bounding box center [316, 216] width 101 height 11
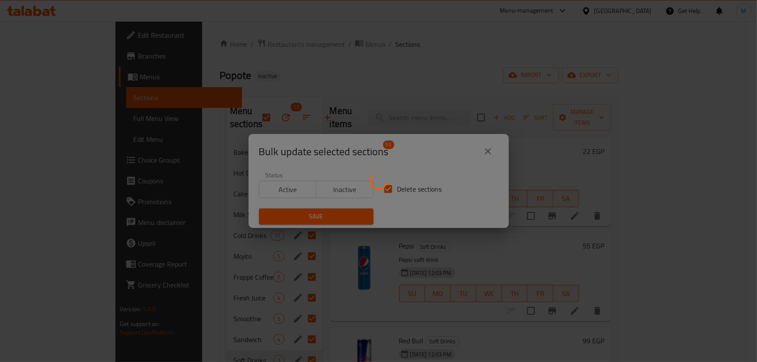
checkbox input "false"
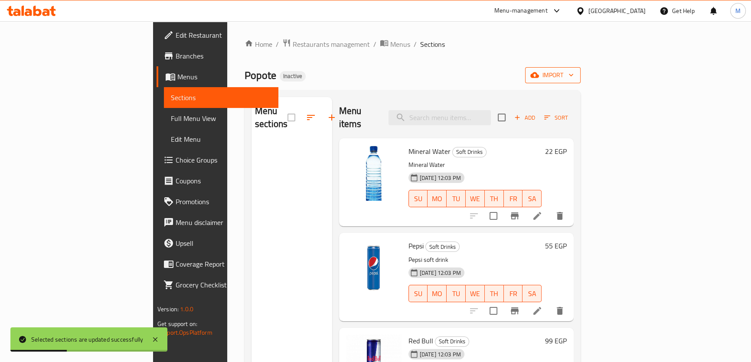
click at [574, 75] on span "import" at bounding box center [553, 75] width 42 height 11
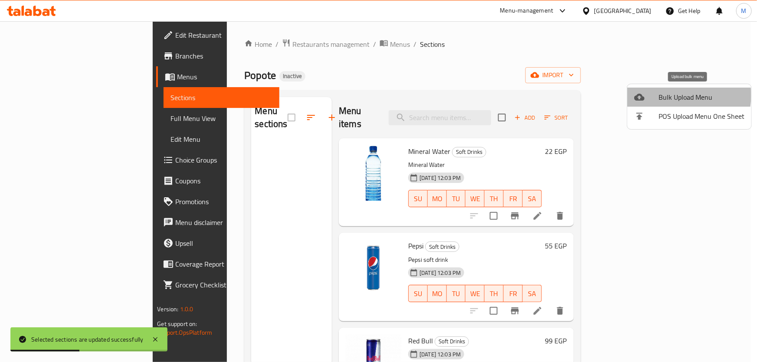
click at [676, 95] on span "Bulk Upload Menu" at bounding box center [701, 97] width 86 height 10
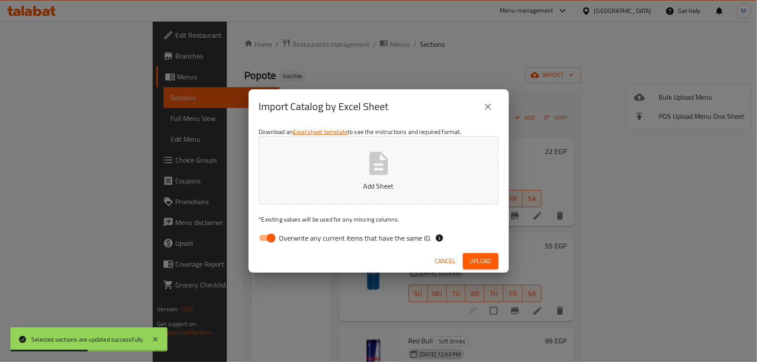
click at [422, 168] on button "Add Sheet" at bounding box center [378, 170] width 239 height 69
click at [272, 237] on input "Overwrite any current items that have the same ID." at bounding box center [270, 238] width 49 height 16
checkbox input "false"
click at [385, 177] on icon "button" at bounding box center [379, 164] width 28 height 28
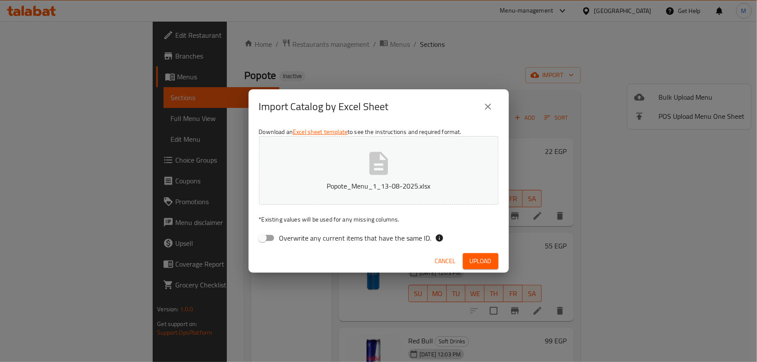
click at [484, 257] on span "Upload" at bounding box center [481, 261] width 22 height 11
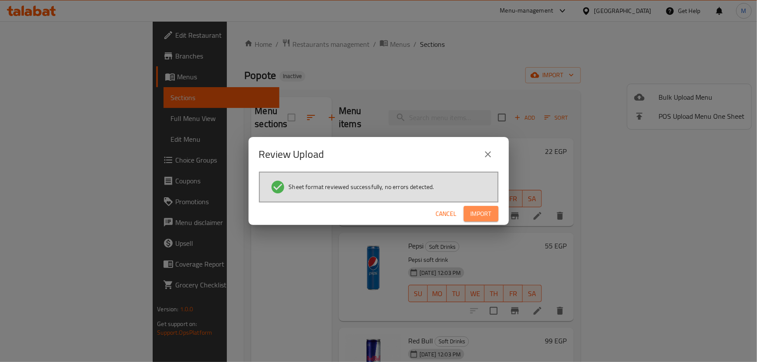
click at [477, 215] on span "Import" at bounding box center [480, 214] width 21 height 11
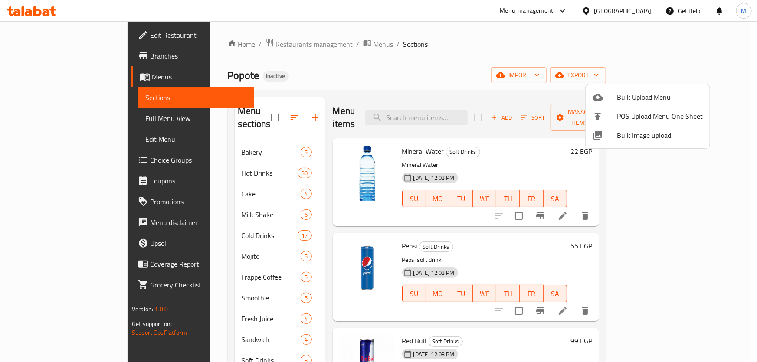
click at [202, 197] on div at bounding box center [378, 181] width 757 height 362
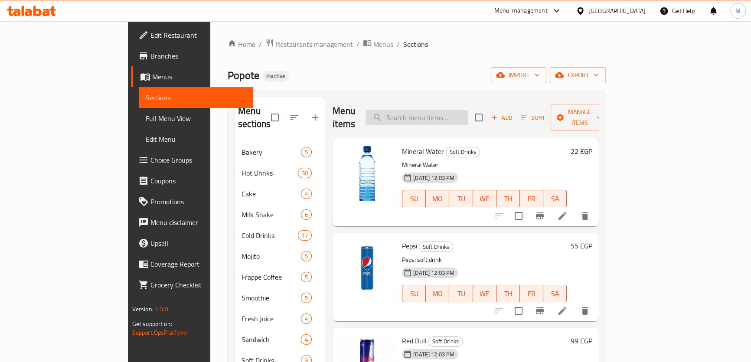
click at [438, 115] on input "search" at bounding box center [416, 117] width 102 height 15
paste input "Ice Frappe Classic"
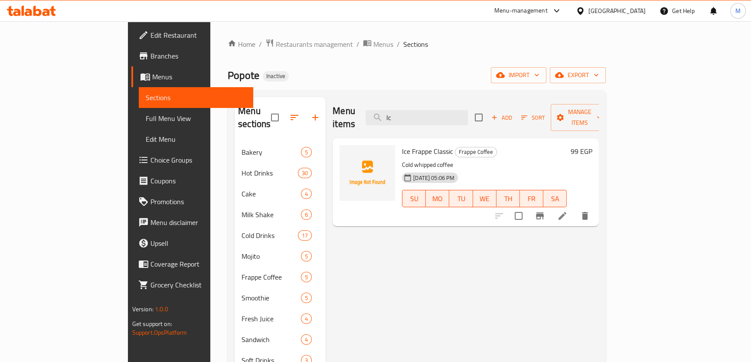
type input "I"
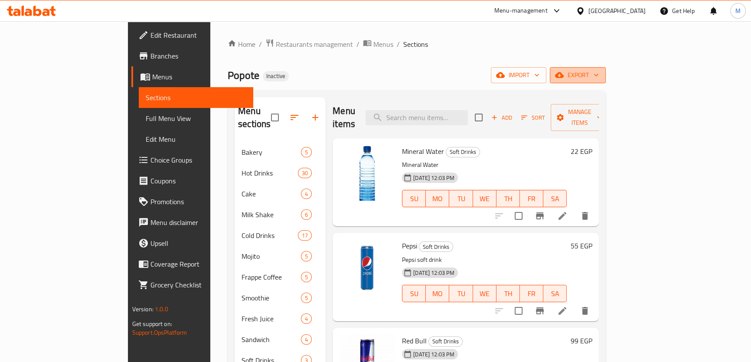
click at [599, 78] on span "export" at bounding box center [578, 75] width 42 height 11
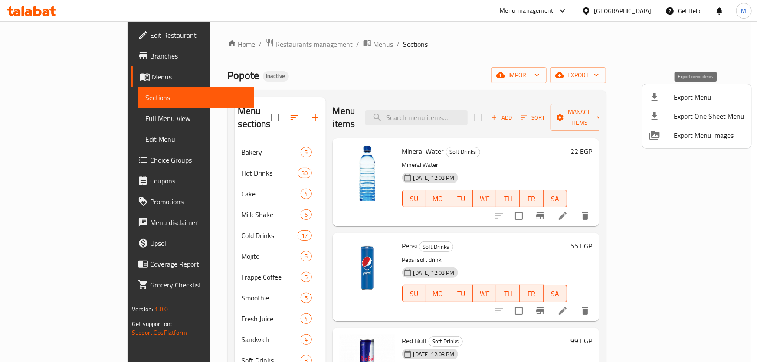
click at [692, 95] on span "Export Menu" at bounding box center [708, 97] width 71 height 10
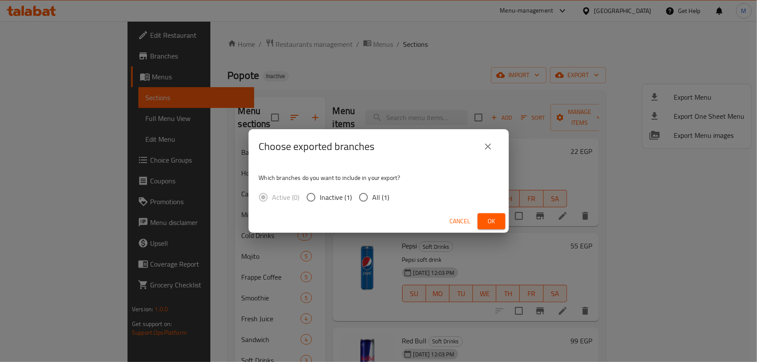
click at [360, 199] on input "All (1)" at bounding box center [363, 197] width 18 height 18
radio input "true"
click at [499, 221] on button "Ok" at bounding box center [491, 221] width 28 height 16
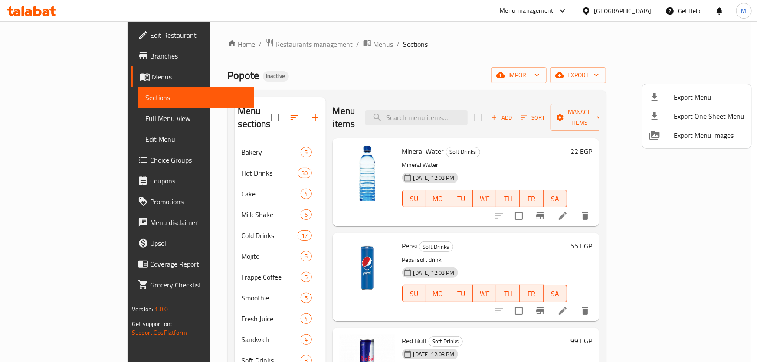
click at [494, 147] on div at bounding box center [378, 181] width 757 height 362
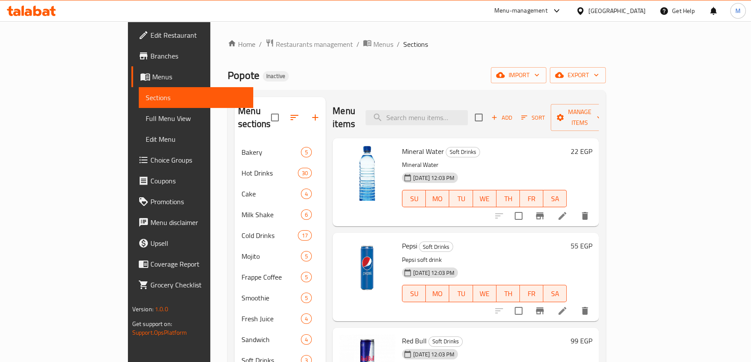
click at [634, 10] on div "[GEOGRAPHIC_DATA]" at bounding box center [616, 11] width 57 height 10
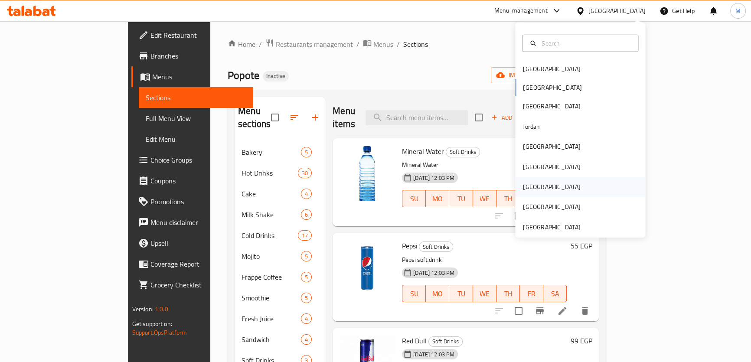
click at [532, 187] on div "Qatar" at bounding box center [551, 187] width 71 height 20
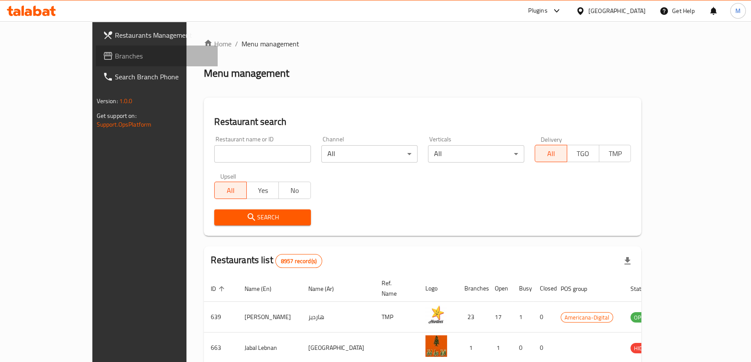
click at [115, 52] on span "Branches" at bounding box center [163, 56] width 96 height 10
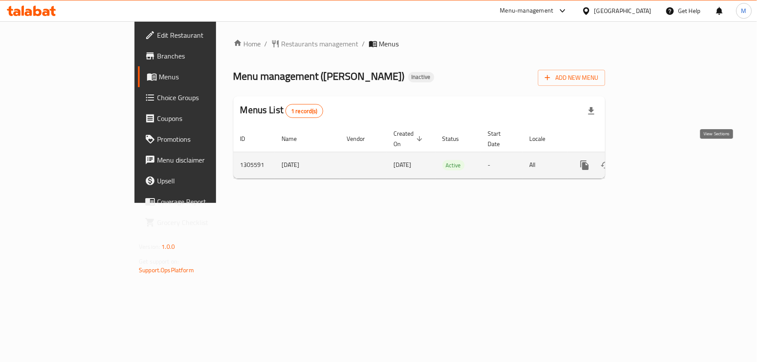
click at [652, 160] on icon "enhanced table" at bounding box center [647, 165] width 10 height 10
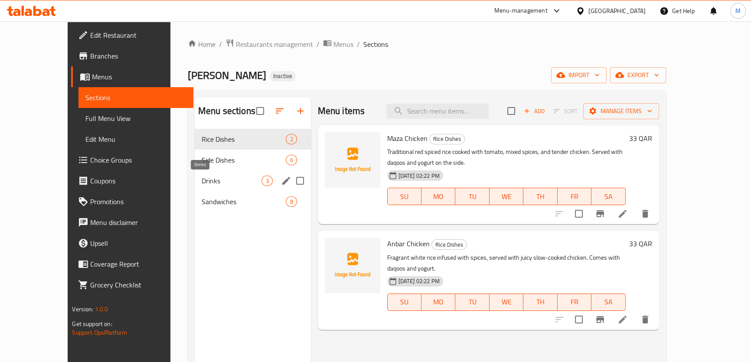
click at [202, 184] on span "Drinks" at bounding box center [232, 181] width 60 height 10
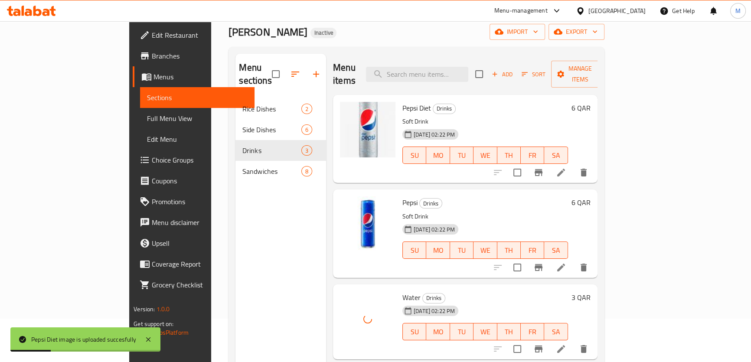
scroll to position [78, 0]
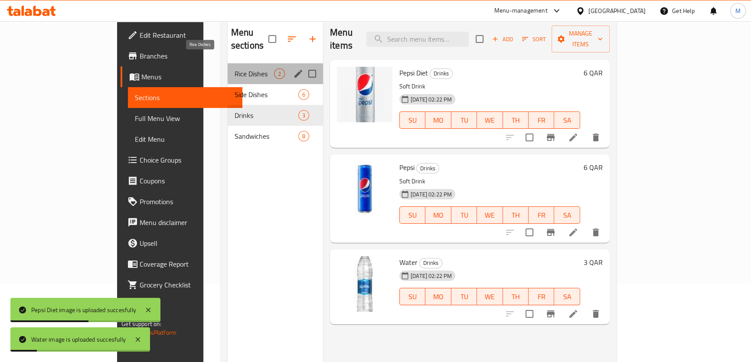
click at [235, 69] on span "Rice Dishes" at bounding box center [254, 74] width 39 height 10
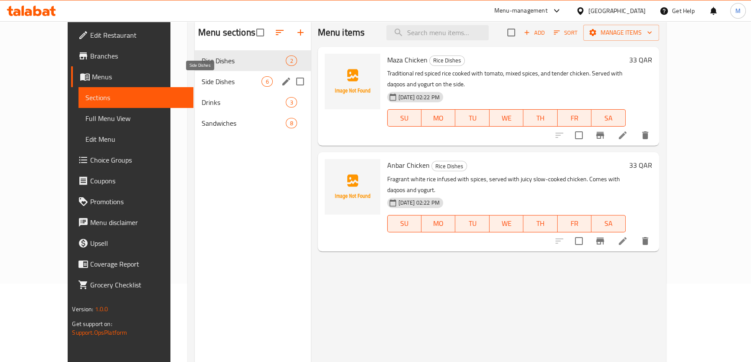
click at [202, 84] on span "Side Dishes" at bounding box center [232, 81] width 60 height 10
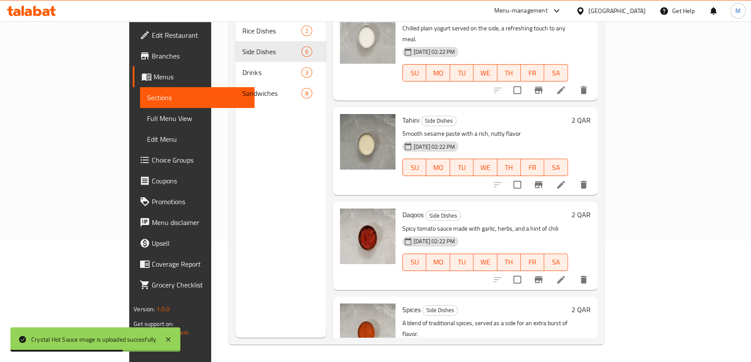
scroll to position [109, 0]
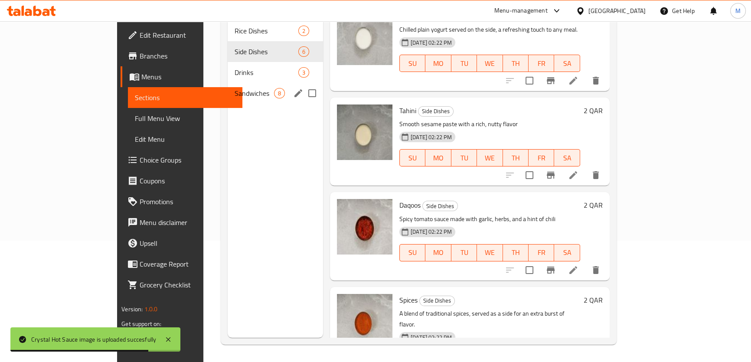
click at [235, 88] on span "Sandwiches" at bounding box center [254, 93] width 39 height 10
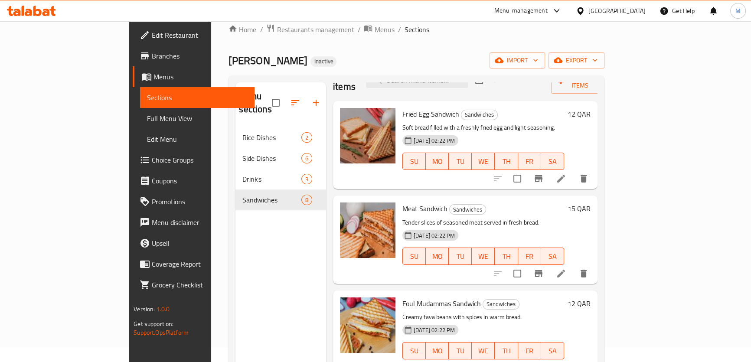
scroll to position [3, 0]
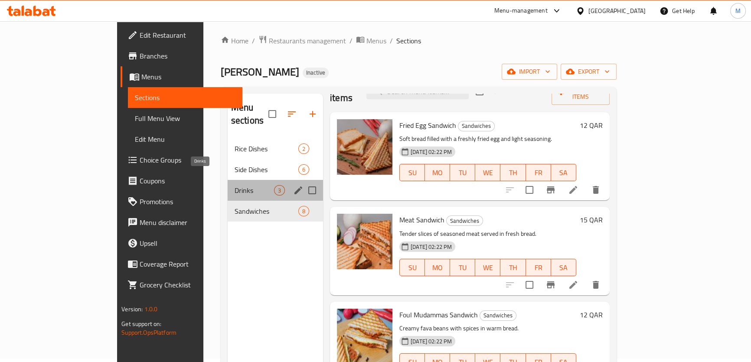
click at [235, 185] on span "Drinks" at bounding box center [254, 190] width 39 height 10
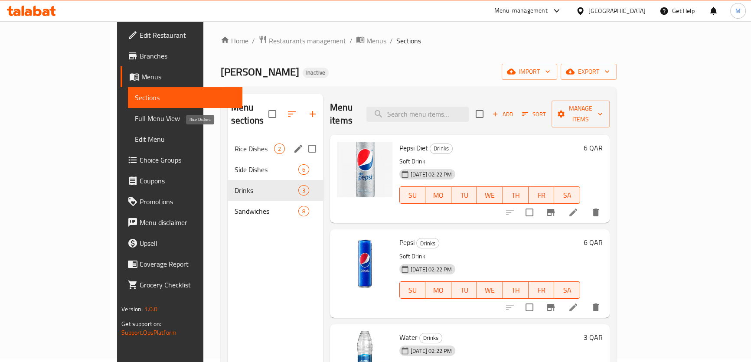
click at [235, 144] on span "Rice Dishes" at bounding box center [254, 149] width 39 height 10
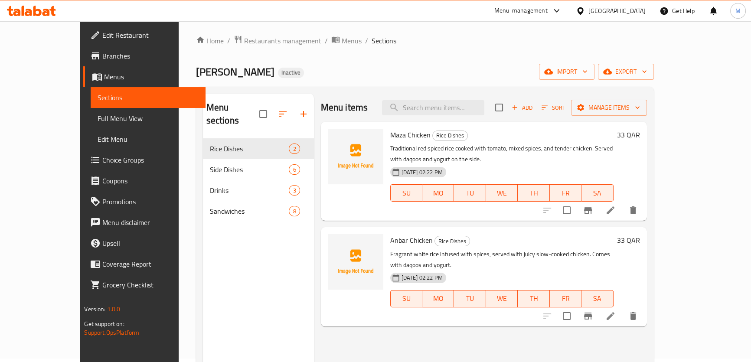
click at [98, 115] on span "Full Menu View" at bounding box center [148, 118] width 101 height 10
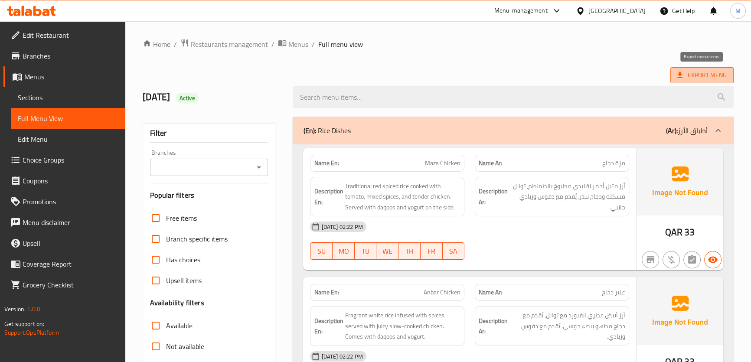
click at [701, 72] on span "Export Menu" at bounding box center [701, 75] width 49 height 11
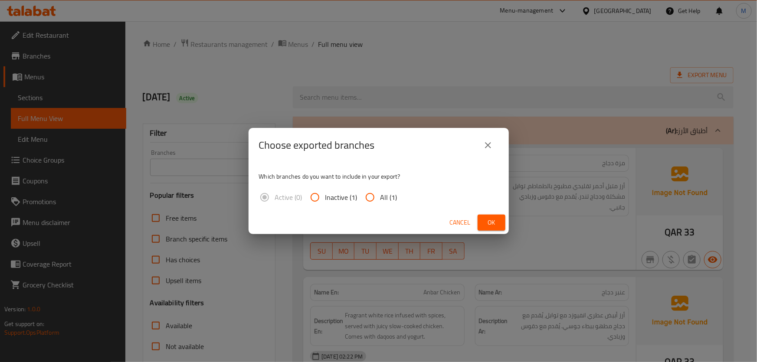
click at [363, 201] on input "All (1)" at bounding box center [369, 197] width 21 height 21
radio input "true"
click at [497, 223] on span "Ok" at bounding box center [491, 222] width 14 height 11
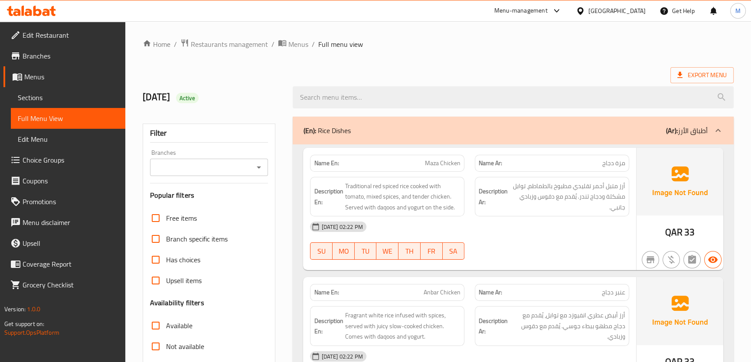
click at [636, 9] on div "Qatar" at bounding box center [616, 11] width 57 height 10
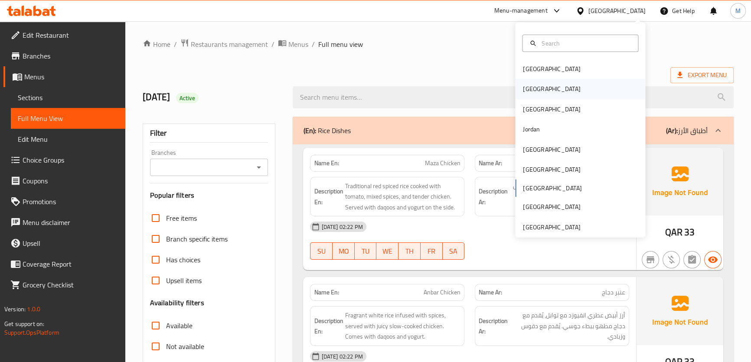
click at [532, 87] on div "[GEOGRAPHIC_DATA]" at bounding box center [551, 89] width 71 height 20
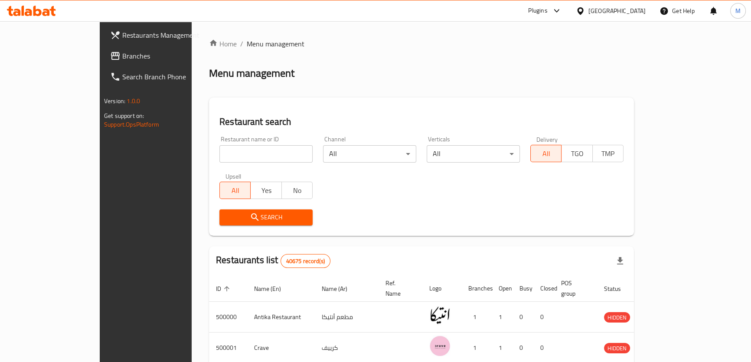
click at [122, 54] on span "Branches" at bounding box center [170, 56] width 96 height 10
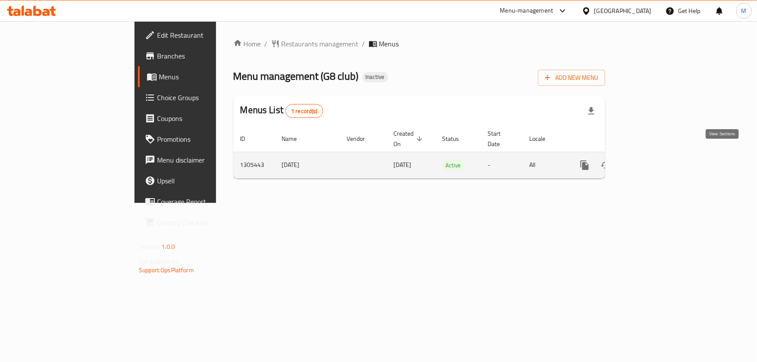
click at [652, 160] on icon "enhanced table" at bounding box center [647, 165] width 10 height 10
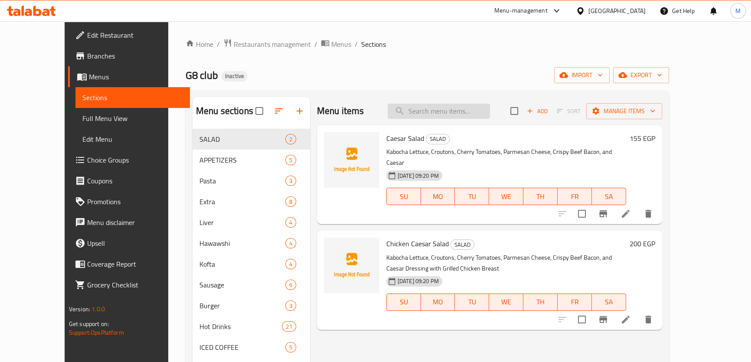
click at [451, 107] on input "search" at bounding box center [439, 111] width 102 height 15
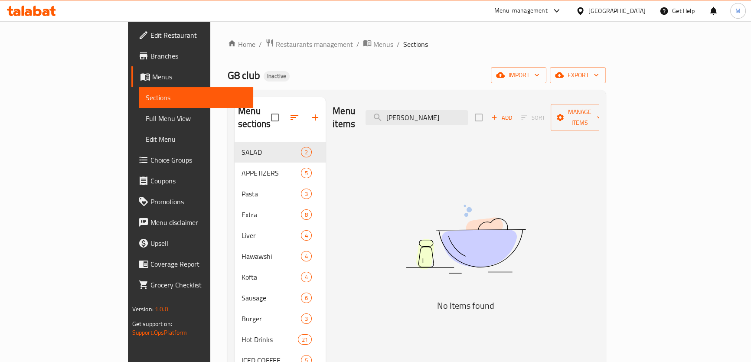
click at [286, 92] on div "Menu sections SALAD 2 APPETIZERS 5 Pasta 3 Extra 8 Liver 4 Hawawshi 4 Kofta 4 S…" at bounding box center [417, 360] width 378 height 541
type input "p"
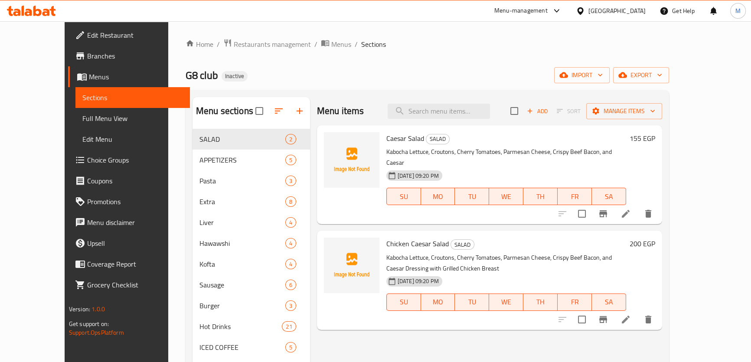
click at [38, 13] on icon at bounding box center [31, 11] width 49 height 10
